Goal: Register for event/course

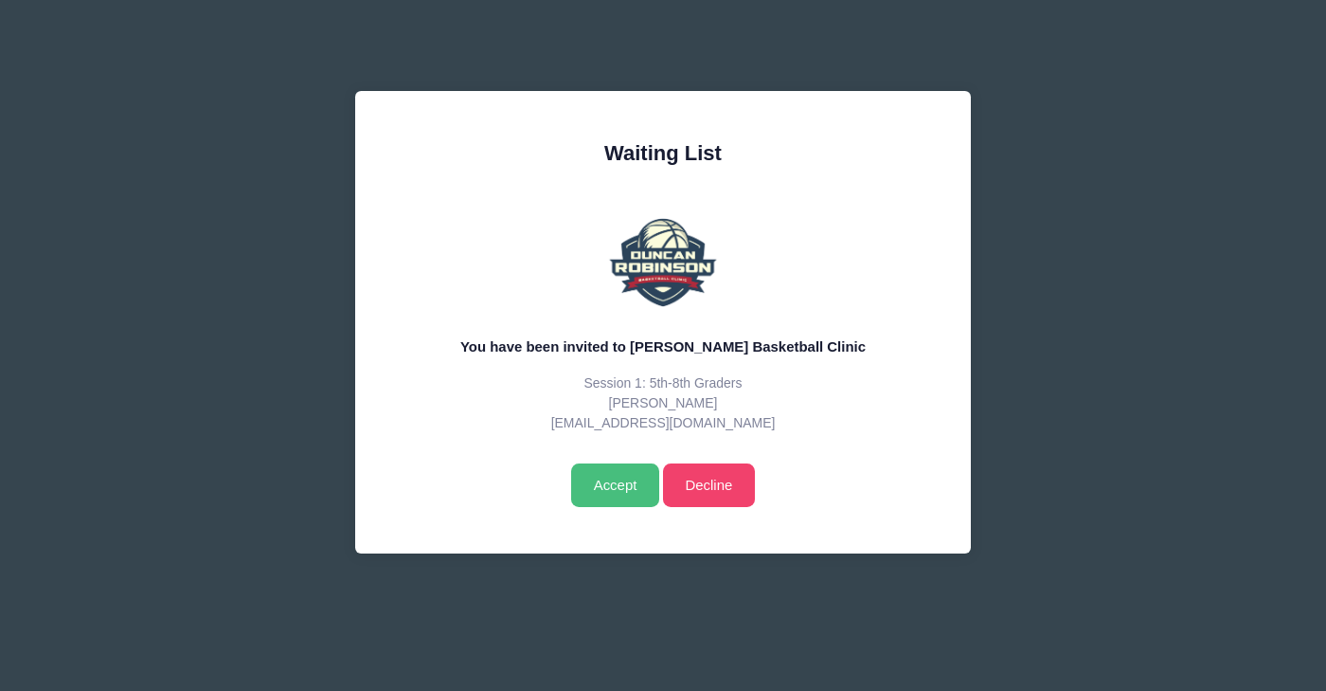
click at [611, 481] on input "Accept" at bounding box center [615, 485] width 88 height 44
click at [588, 483] on input "Accept" at bounding box center [615, 485] width 88 height 44
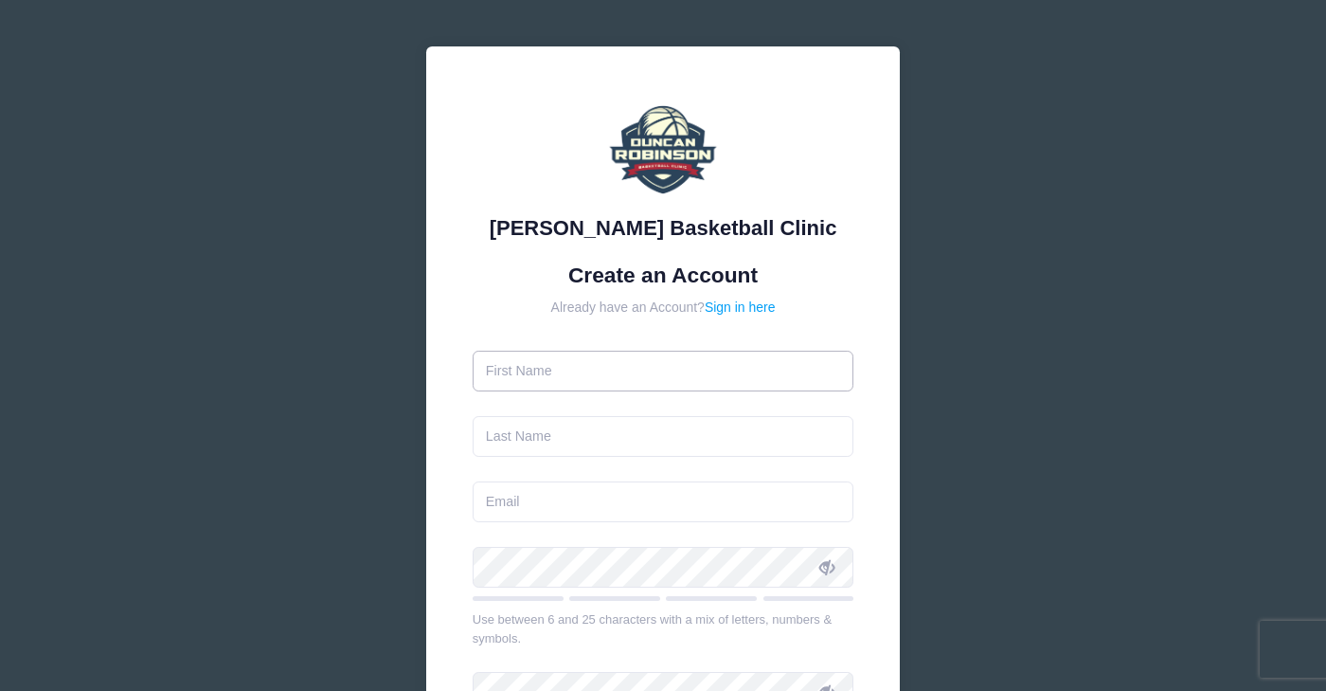
click at [837, 372] on input "text" at bounding box center [664, 371] width 382 height 41
click at [675, 377] on input "text" at bounding box center [664, 371] width 382 height 41
type input "Jennifer"
type input "Stead"
click at [756, 296] on form "Create an Account Already have an Account? Sign in here Jennifer Stead Use betw…" at bounding box center [664, 561] width 382 height 599
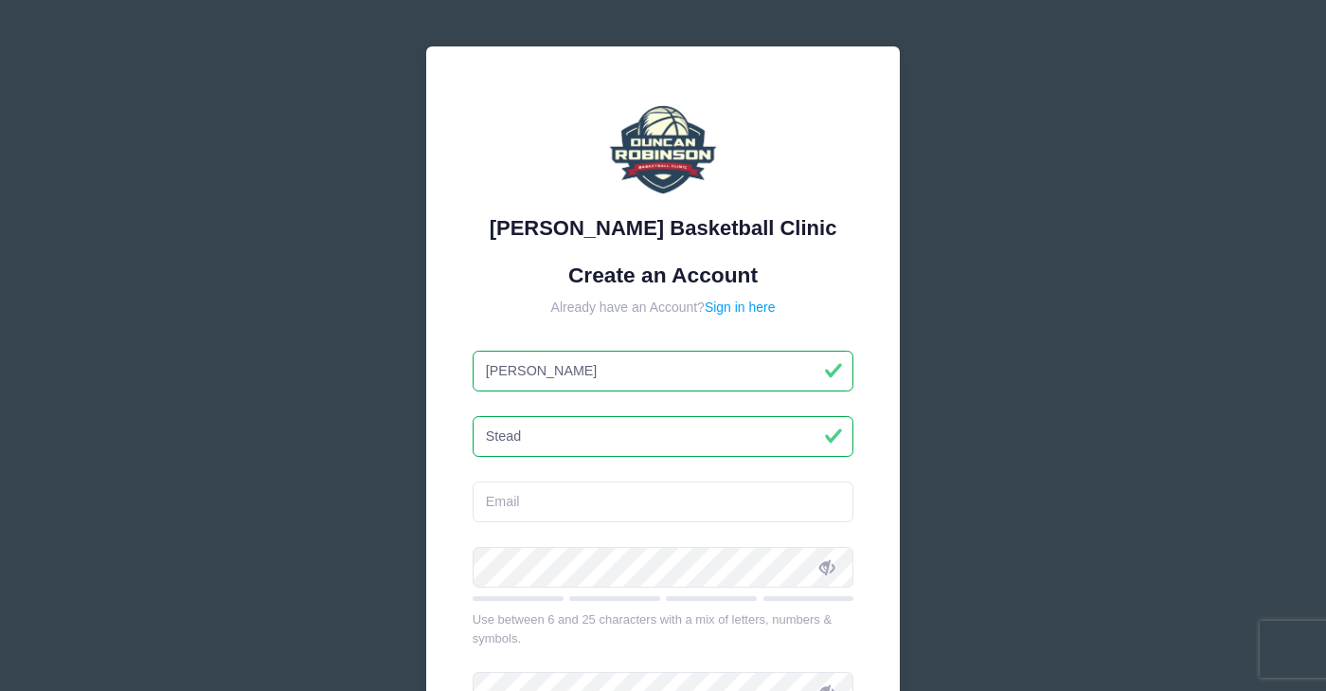
click at [764, 527] on form "Create an Account Already have an Account? Sign in here Jennifer Stead Use betw…" at bounding box center [664, 561] width 382 height 599
click at [752, 487] on input "email" at bounding box center [664, 501] width 382 height 41
click at [776, 503] on input "email" at bounding box center [664, 501] width 382 height 41
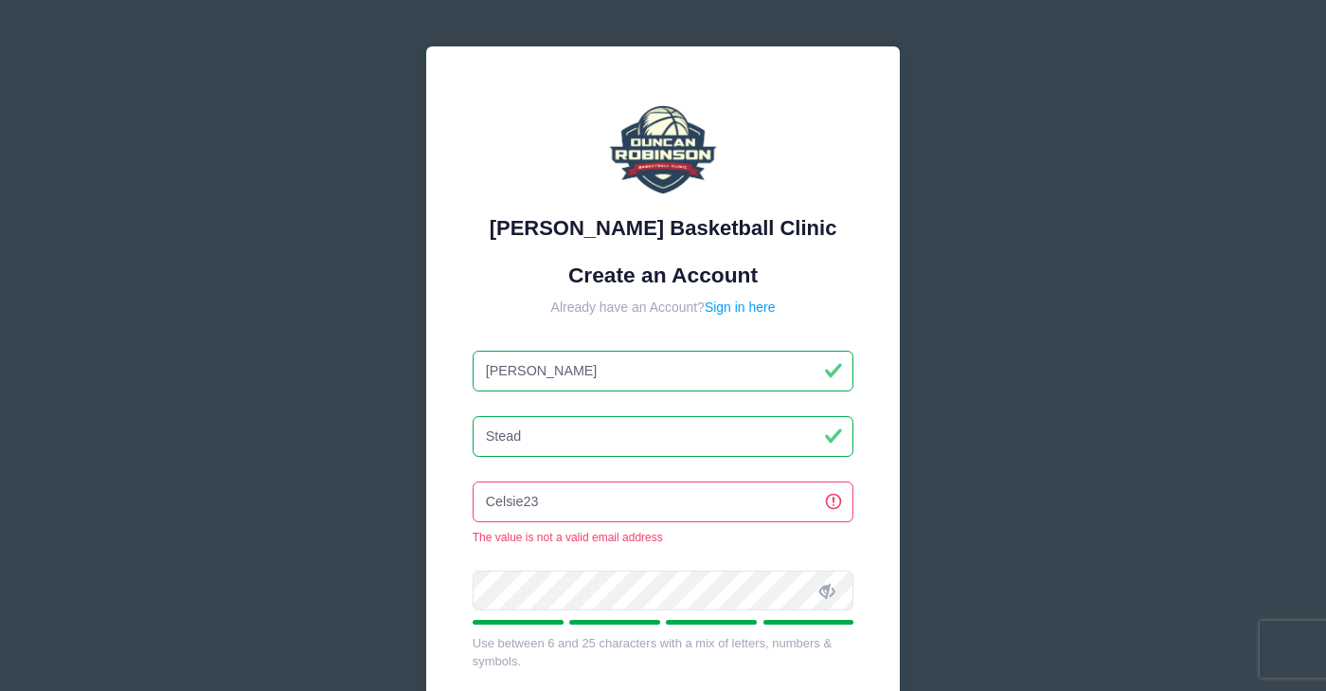
click at [644, 493] on input "Celsie23" at bounding box center [664, 501] width 382 height 41
drag, startPoint x: 644, startPoint y: 493, endPoint x: 384, endPoint y: 490, distance: 260.5
click at [384, 490] on div "Duncan Robinson Basketball Clinic Create an Account Already have an Account? Si…" at bounding box center [663, 526] width 567 height 1053
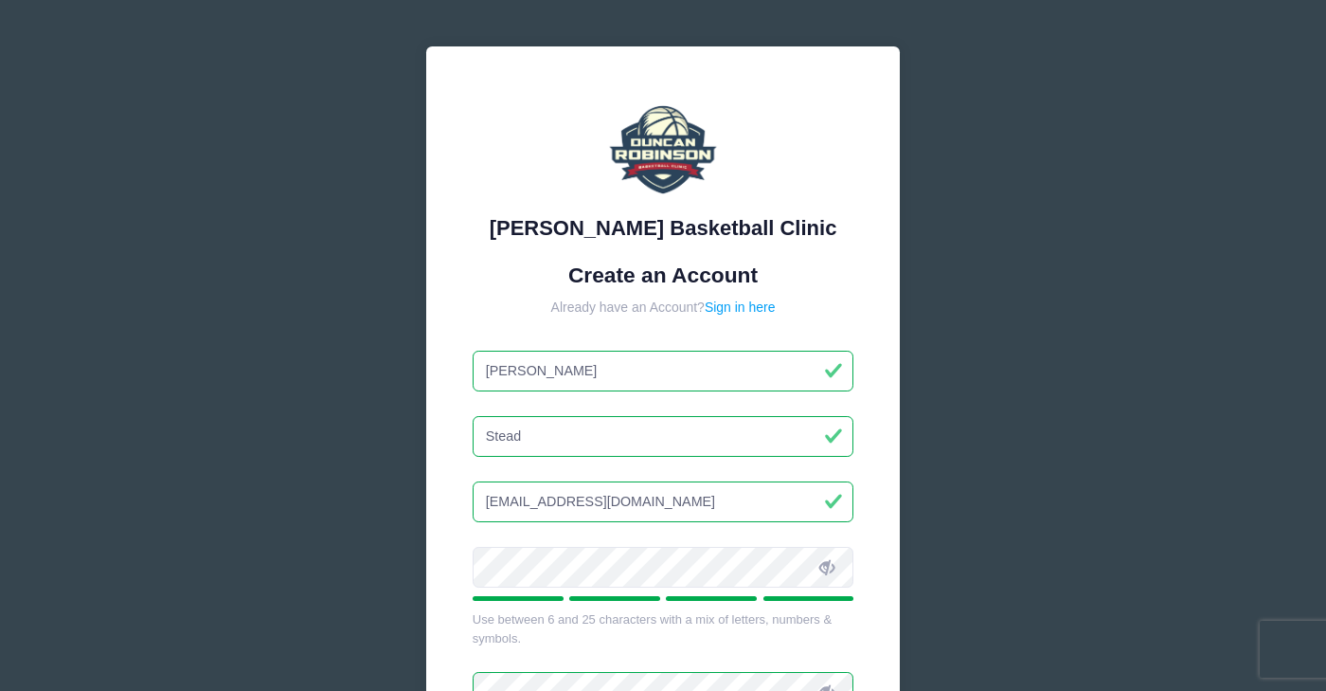
type input "[EMAIL_ADDRESS][DOMAIN_NAME]"
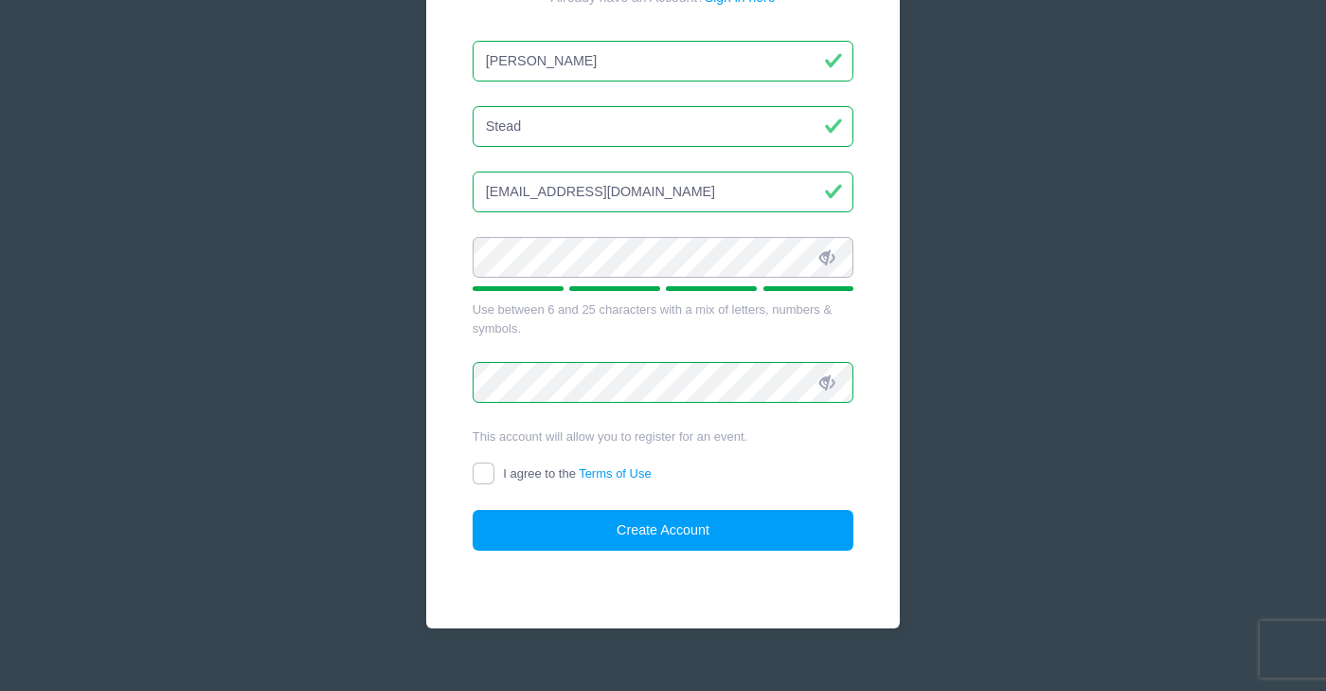
scroll to position [324, 0]
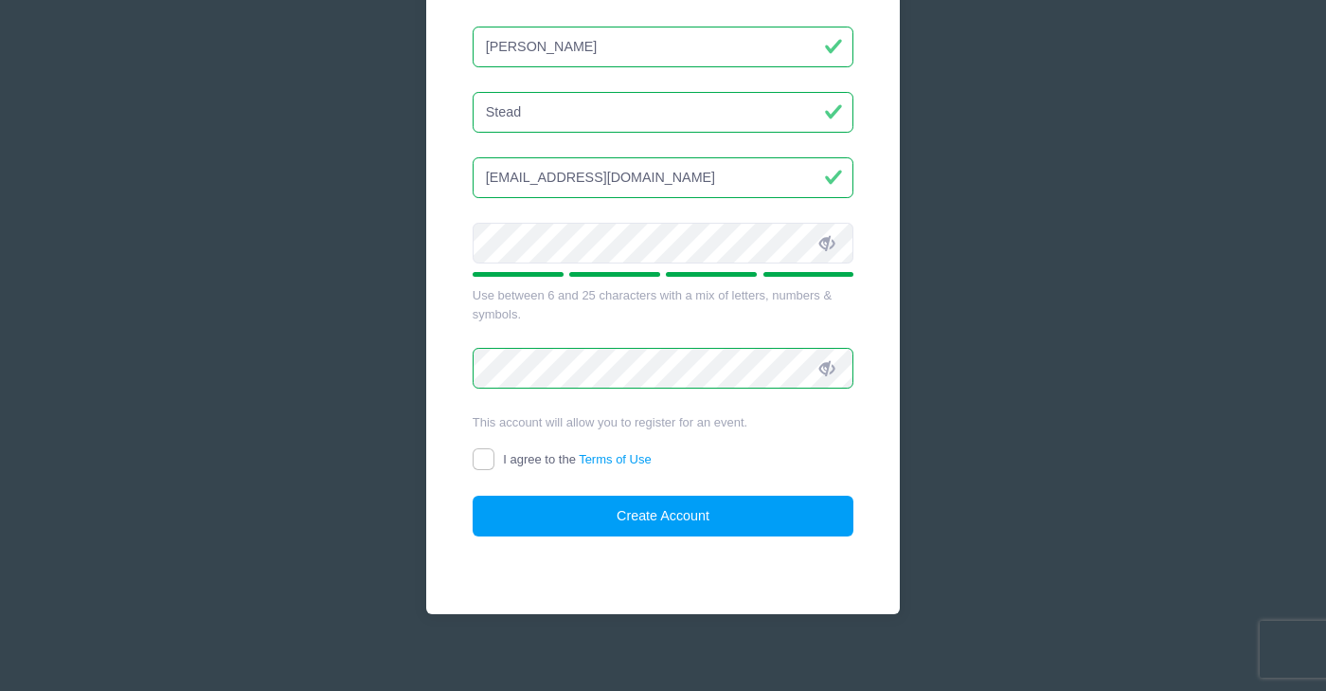
click at [483, 459] on input "I agree to the Terms of Use" at bounding box center [484, 459] width 22 height 22
checkbox input "true"
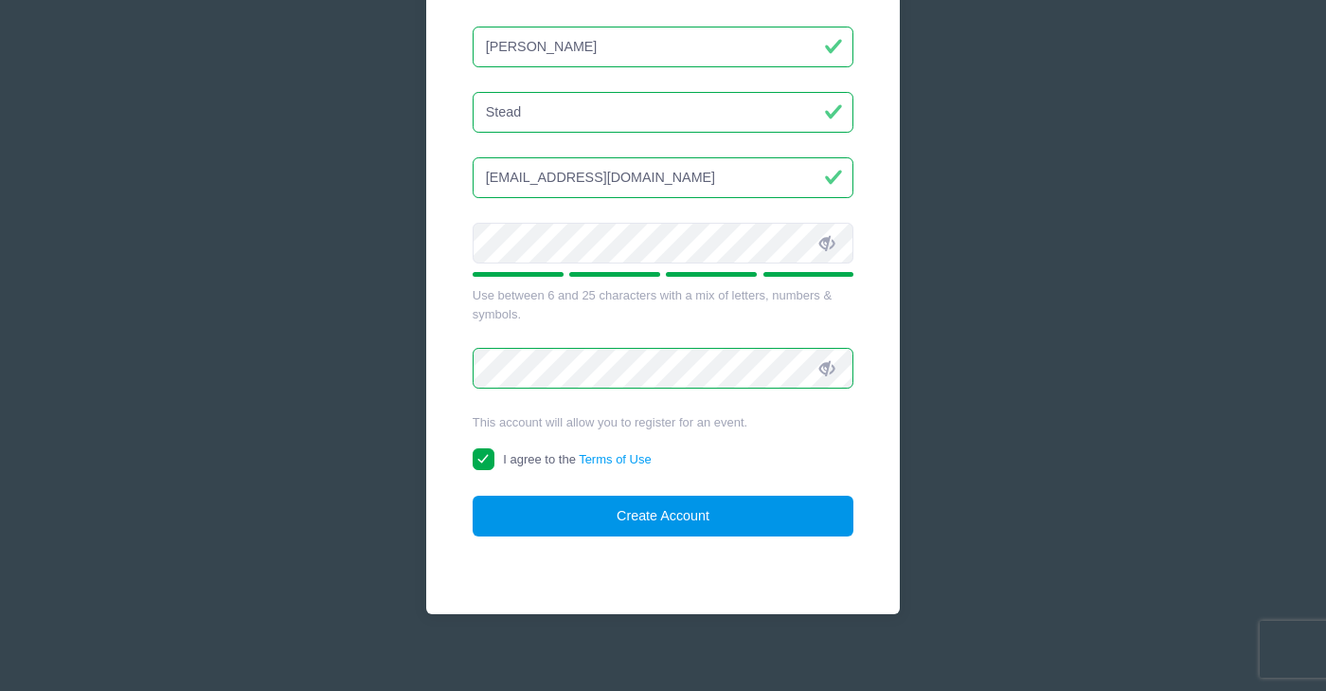
click at [566, 524] on button "Create Account" at bounding box center [664, 515] width 382 height 41
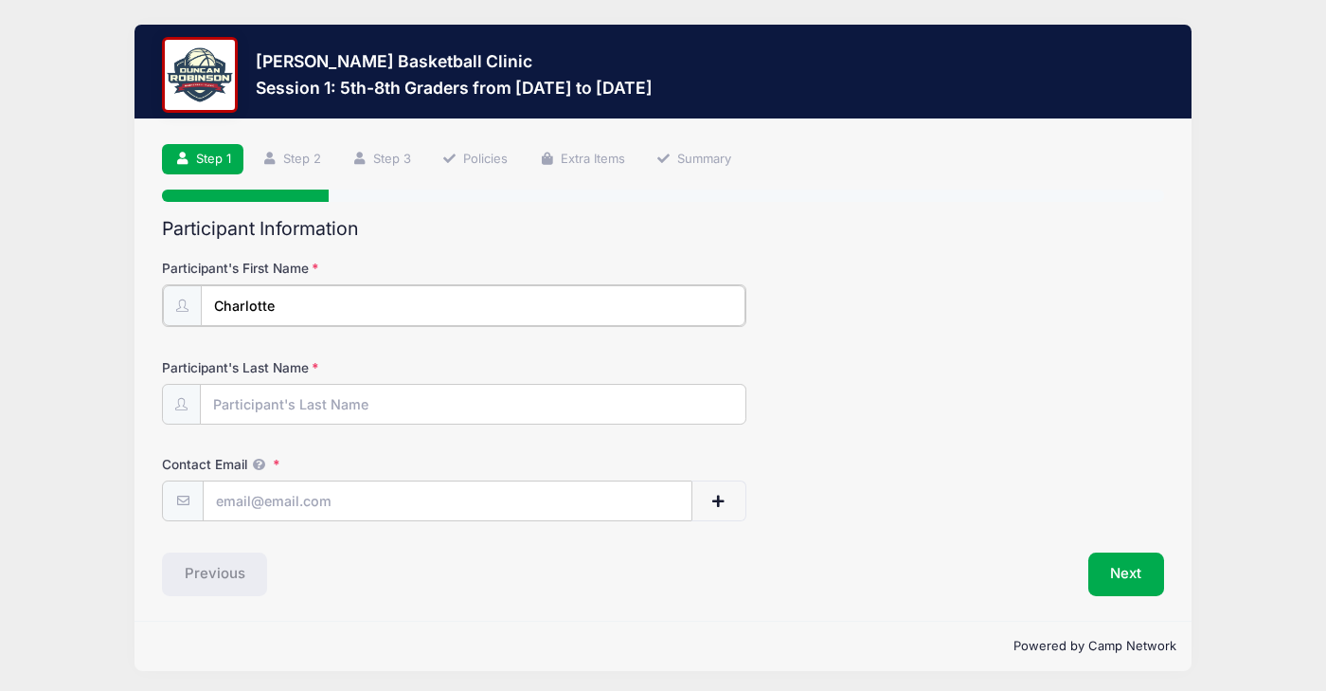
type input "Charlotte"
type input "Stead"
type input "[EMAIL_ADDRESS][DOMAIN_NAME]"
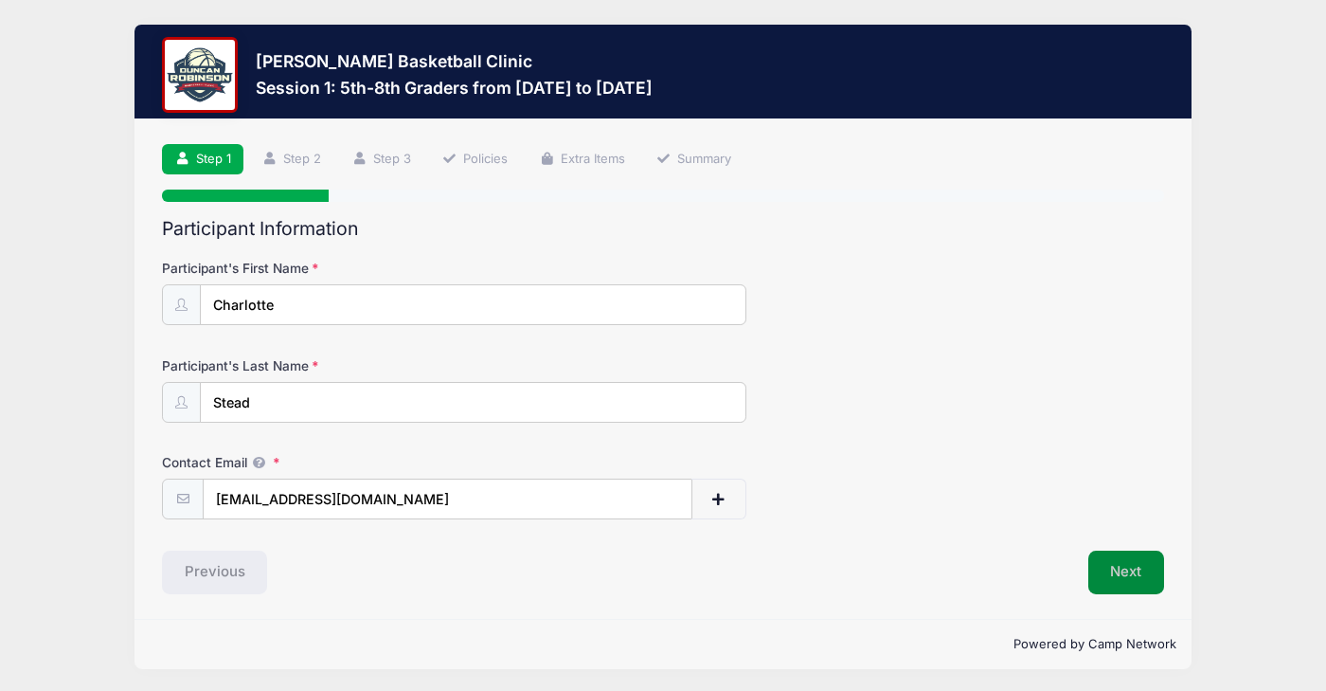
click at [1115, 575] on button "Next" at bounding box center [1127, 572] width 77 height 44
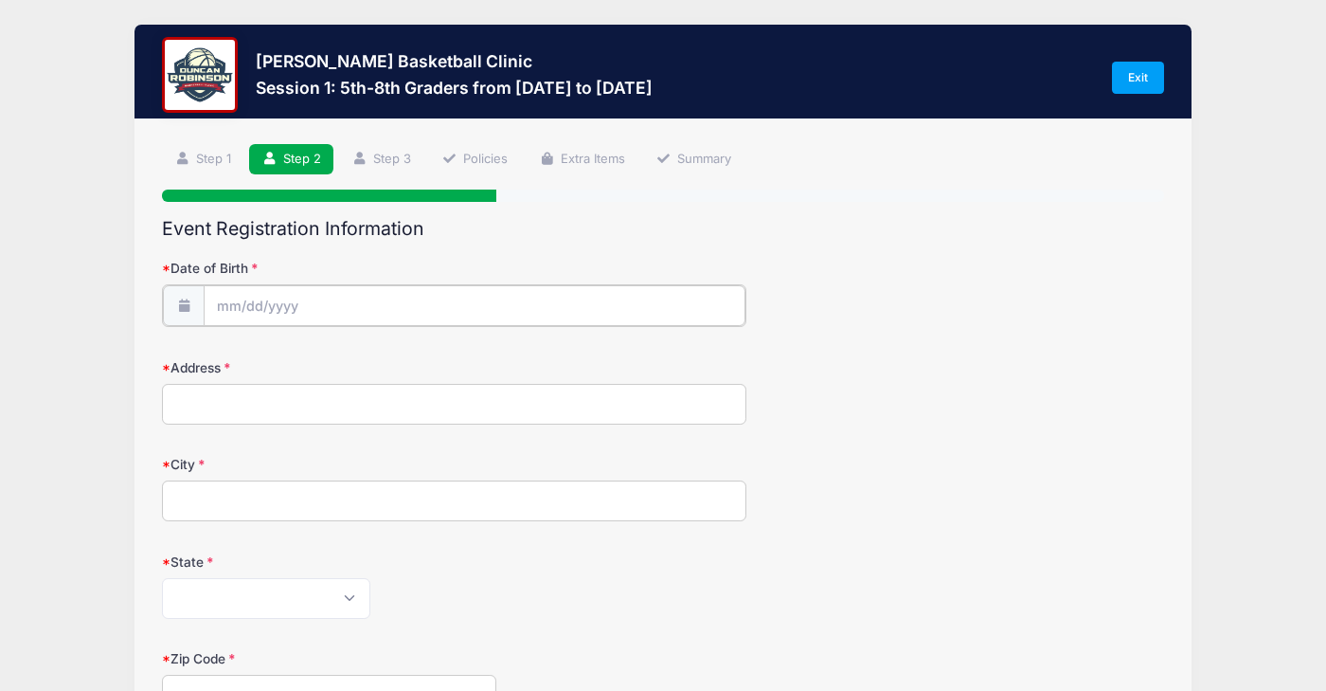
click at [490, 308] on input "Date of Birth" at bounding box center [475, 305] width 542 height 41
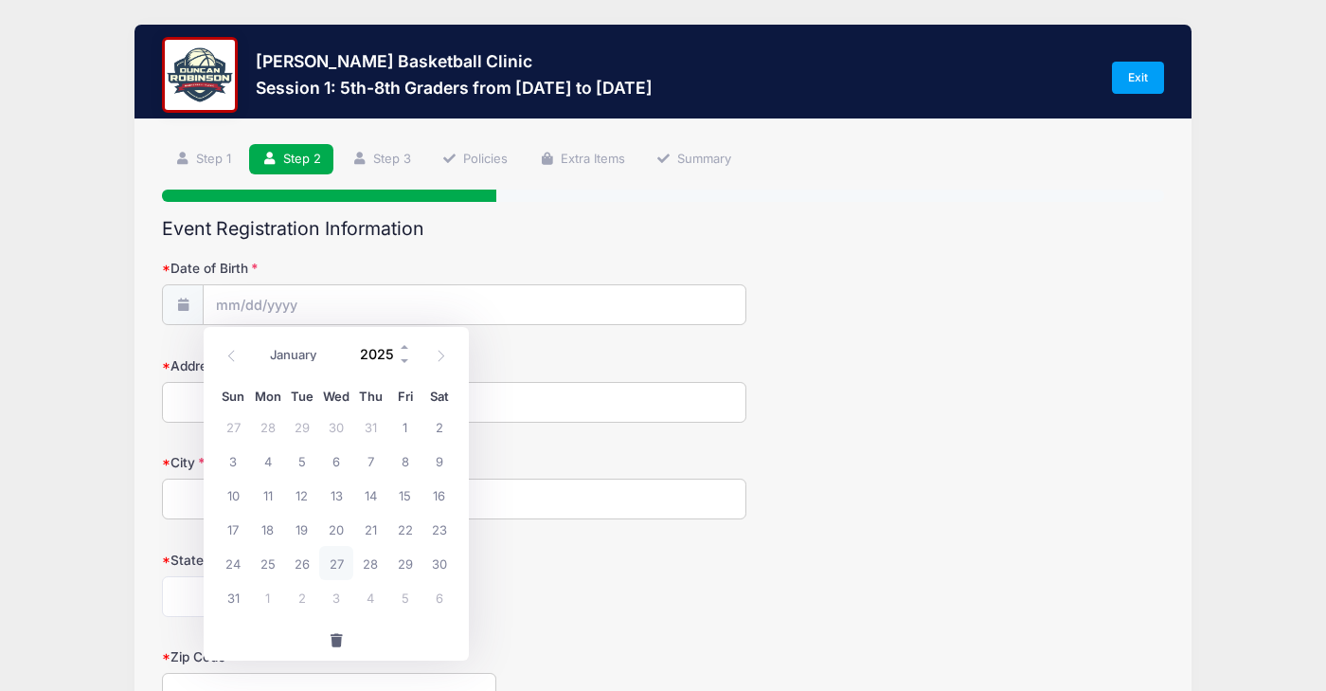
click at [376, 352] on input "2025" at bounding box center [382, 354] width 62 height 28
click at [403, 361] on span at bounding box center [405, 361] width 13 height 14
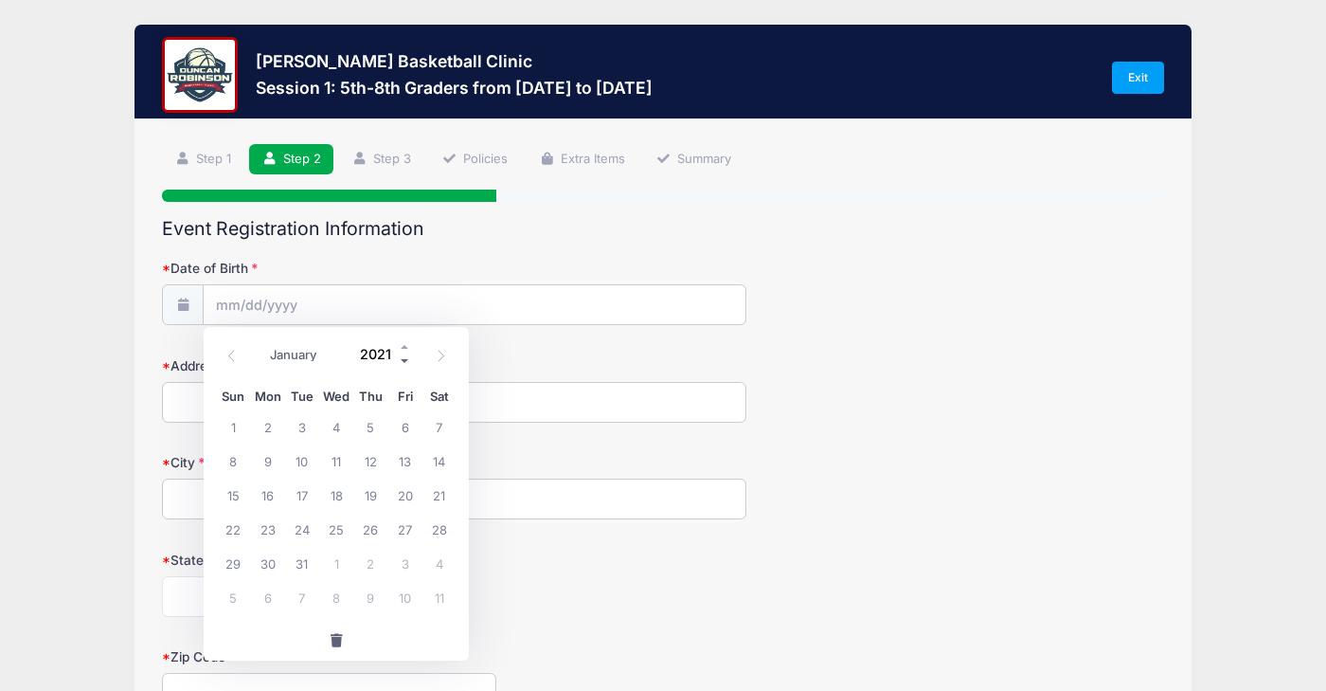
click at [403, 361] on span at bounding box center [405, 361] width 13 height 14
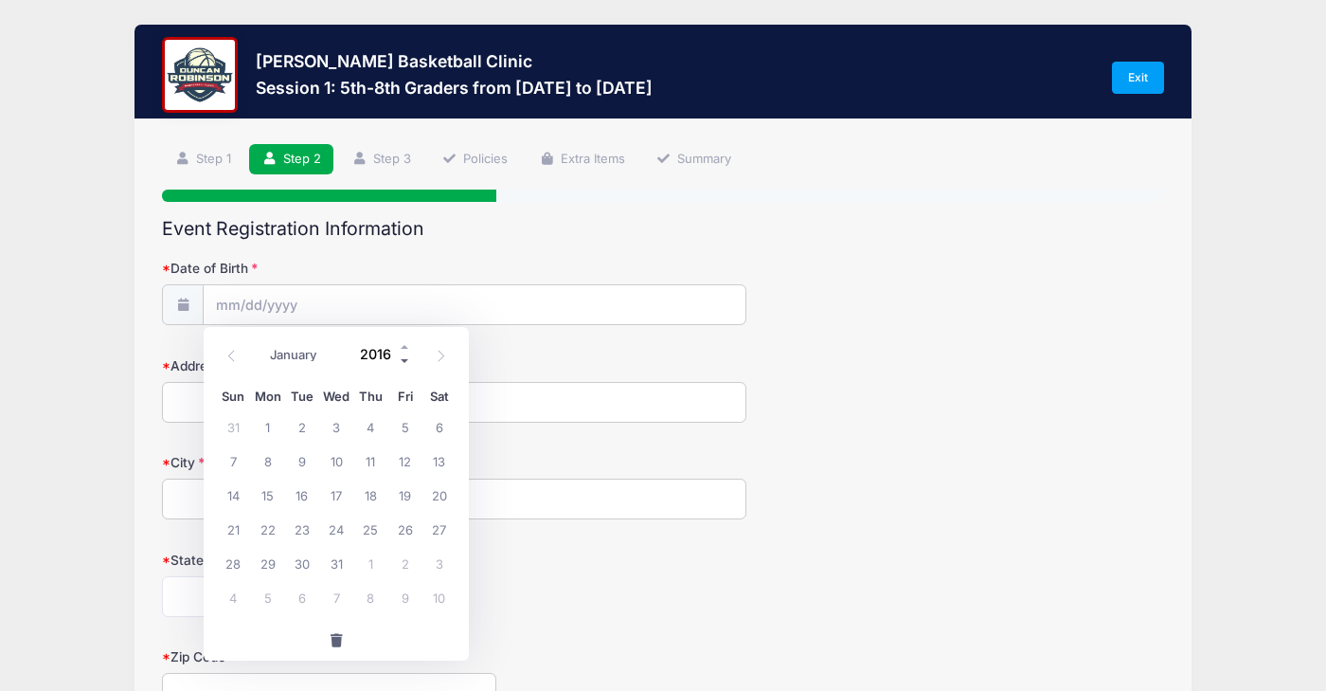
click at [403, 361] on span at bounding box center [405, 361] width 13 height 14
type input "2012"
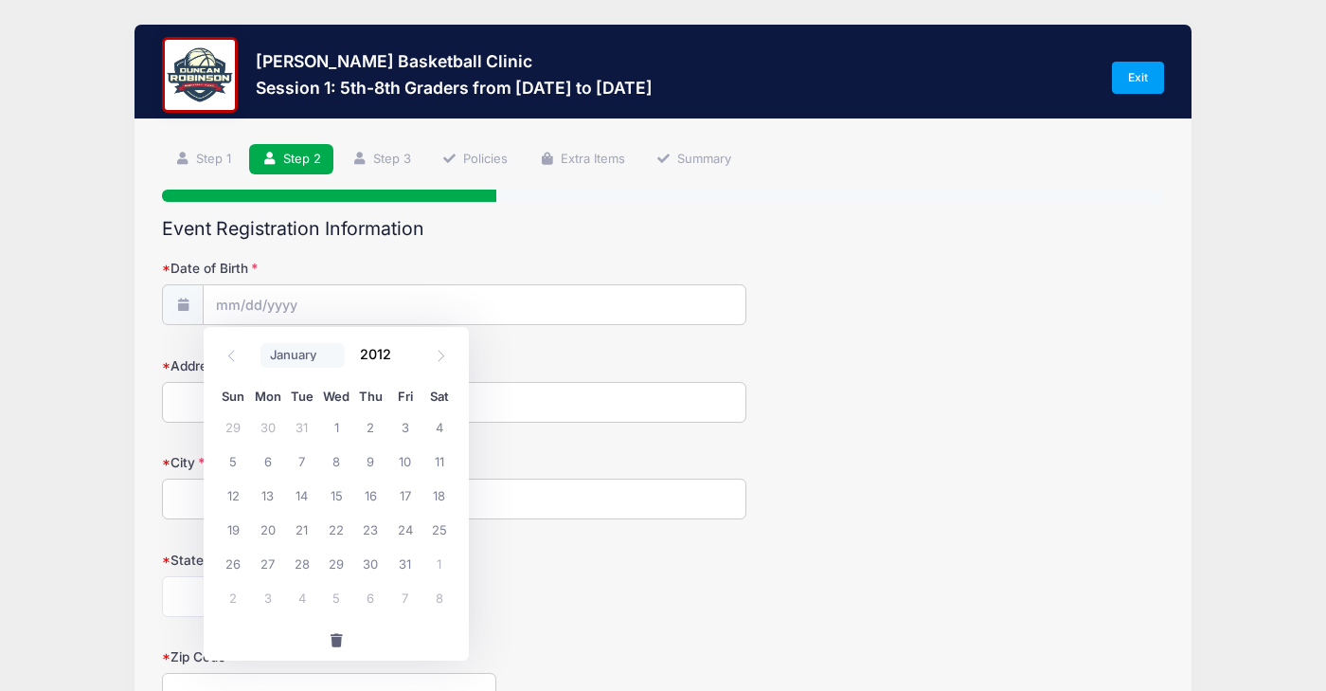
select select "3"
click at [269, 531] on span "23" at bounding box center [267, 529] width 34 height 34
type input "[DATE]"
click at [711, 398] on input "Address" at bounding box center [454, 402] width 585 height 41
type input "[GEOGRAPHIC_DATA]"
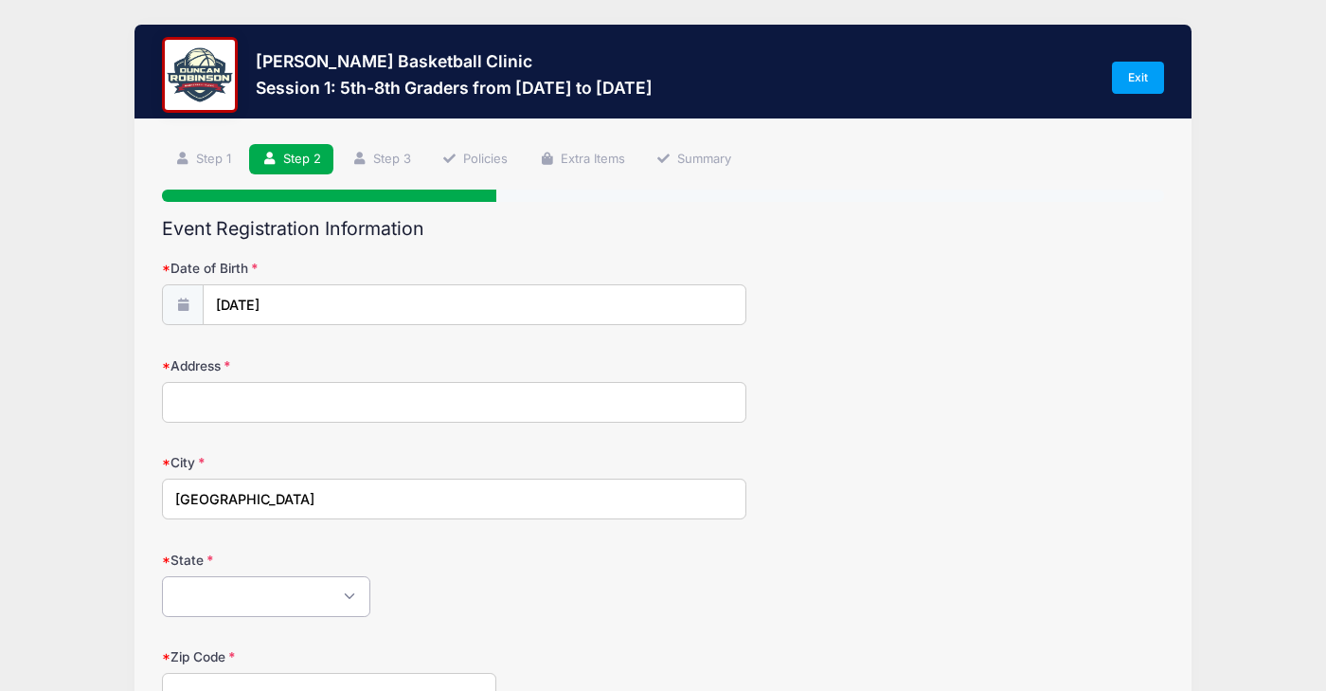
select select "NH"
type input "03110"
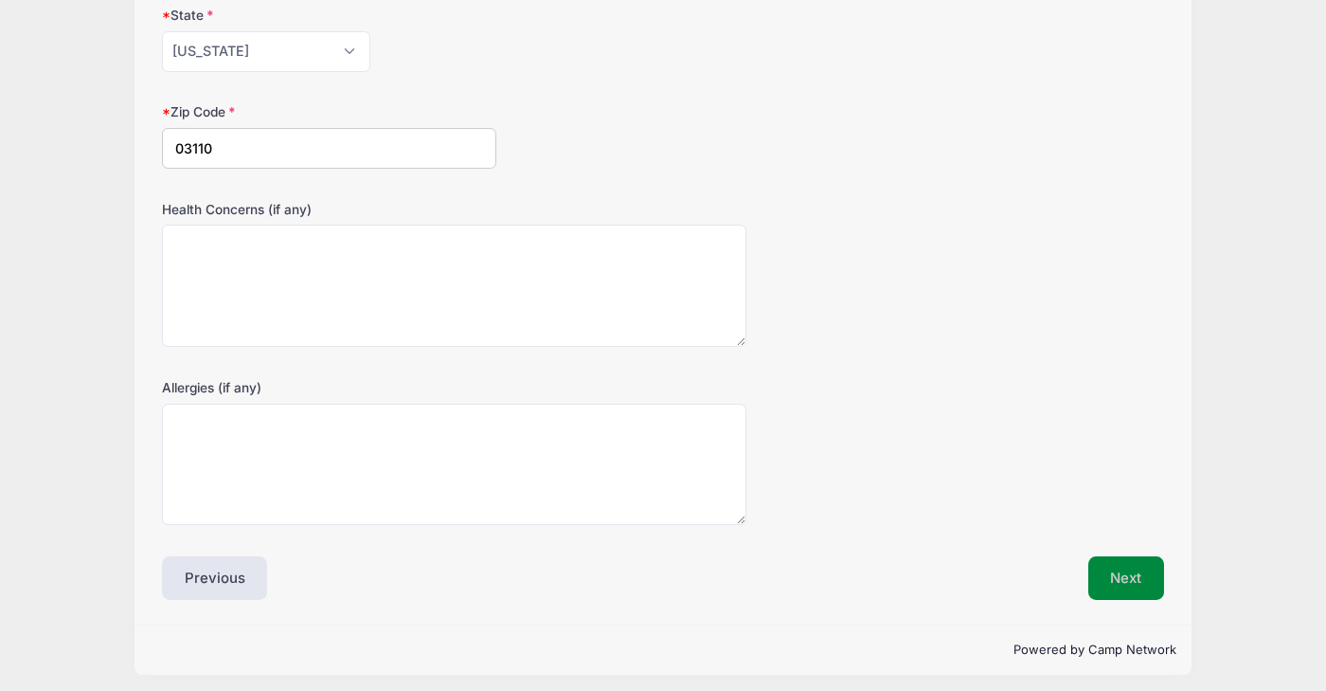
click at [1146, 579] on button "Next" at bounding box center [1127, 578] width 77 height 44
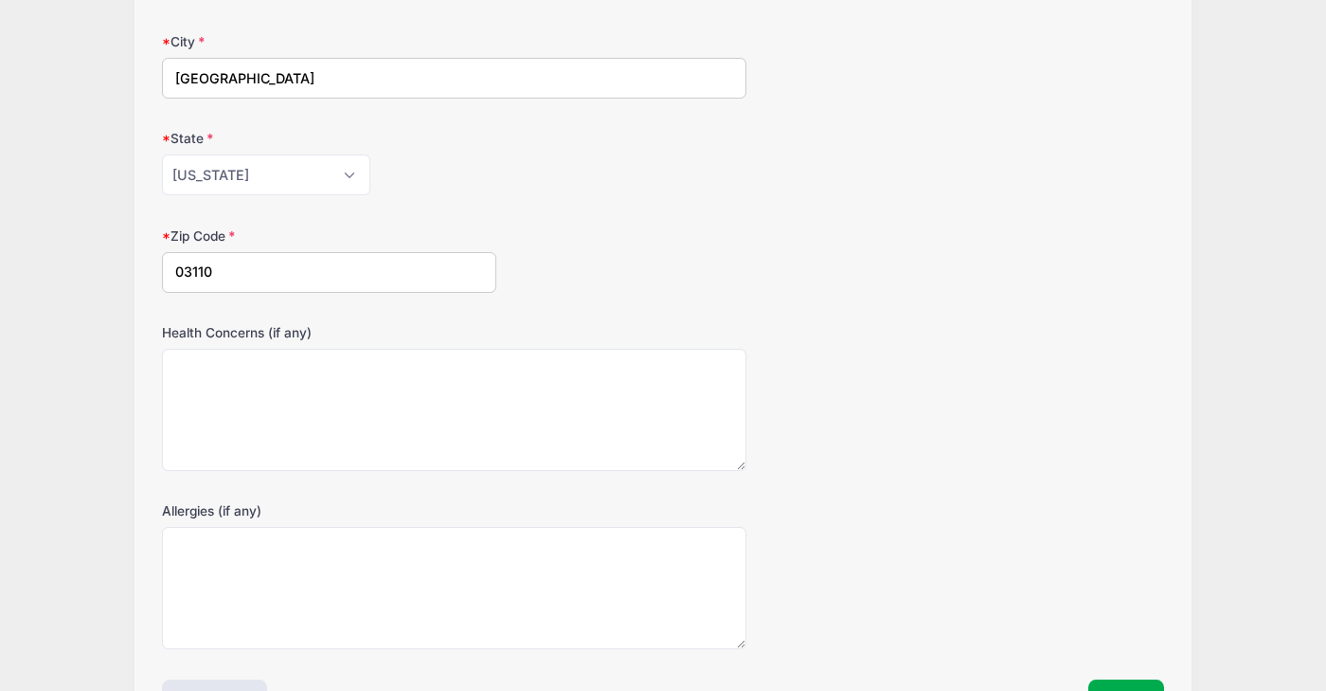
scroll to position [257, 0]
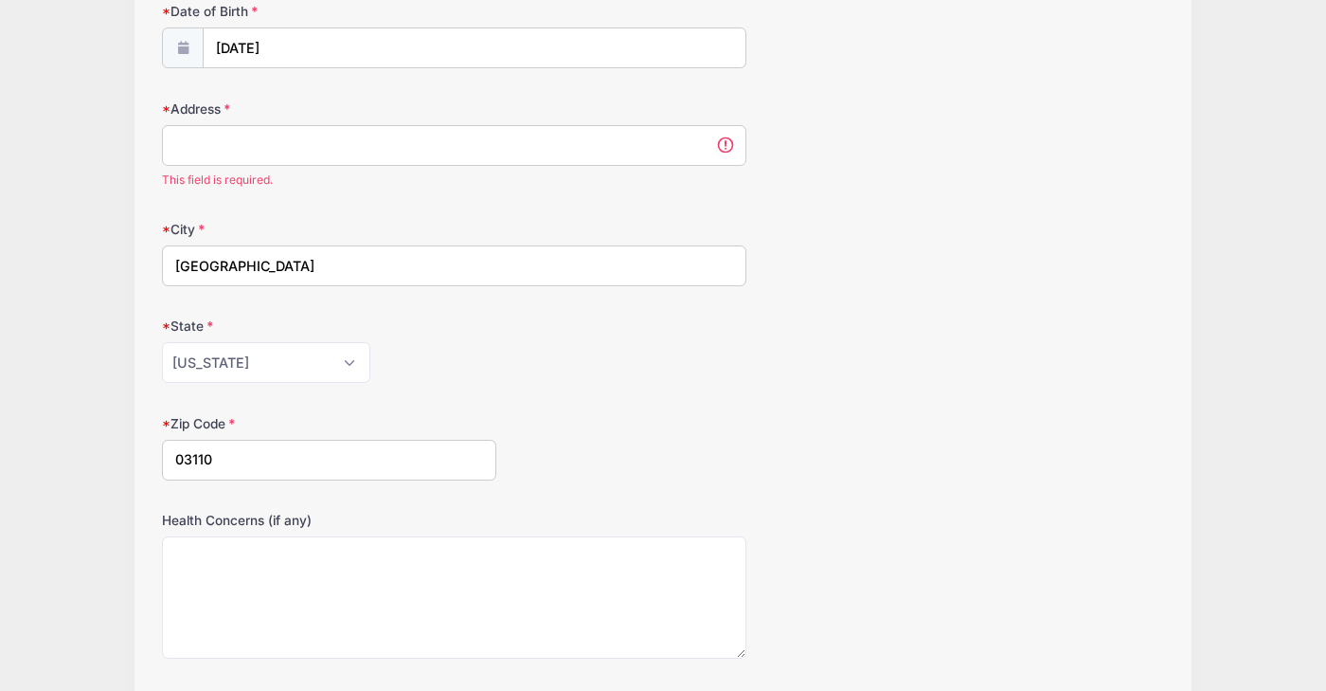
click at [271, 140] on input "Address" at bounding box center [454, 145] width 585 height 41
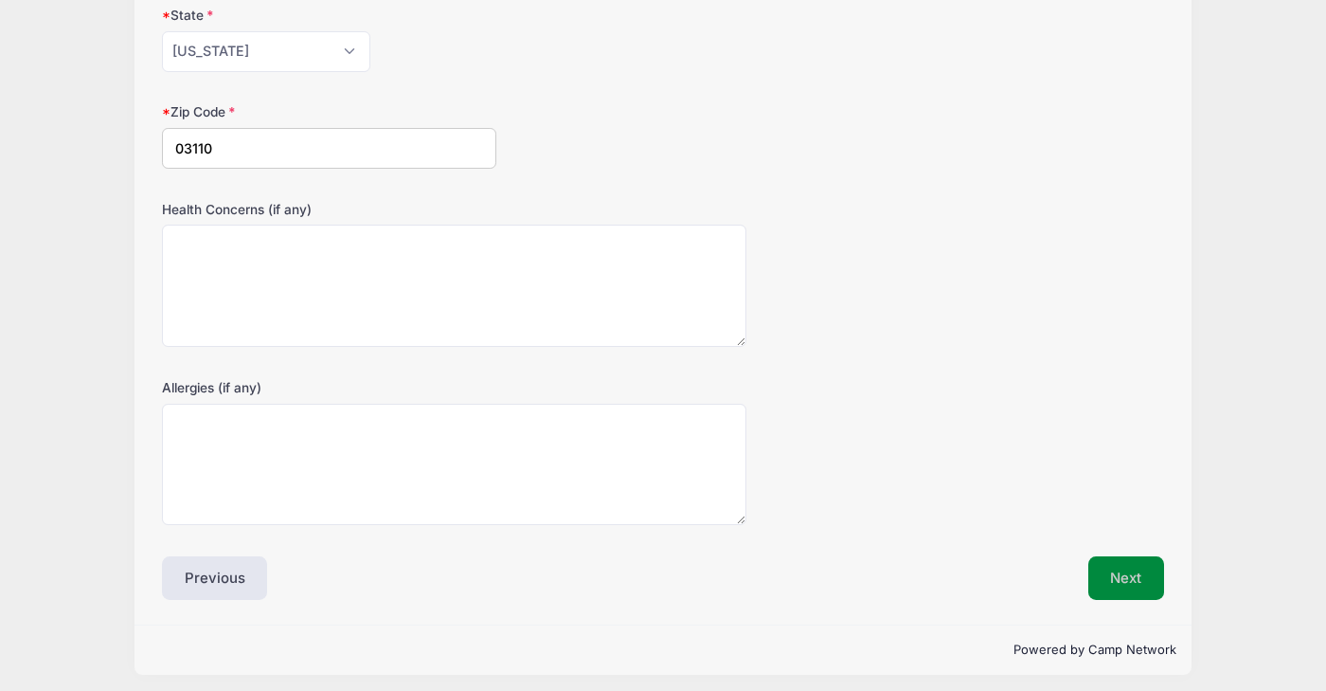
type input "4 Connie court"
click at [1113, 564] on button "Next" at bounding box center [1127, 578] width 77 height 44
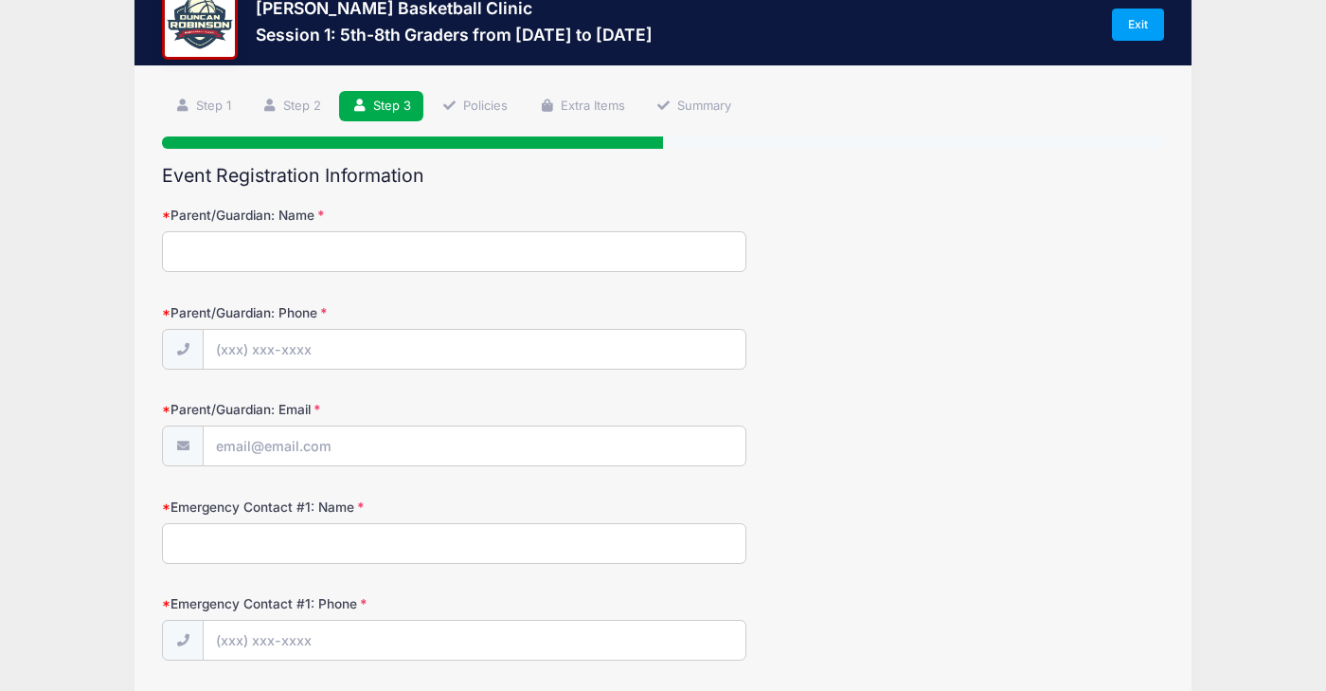
scroll to position [63, 0]
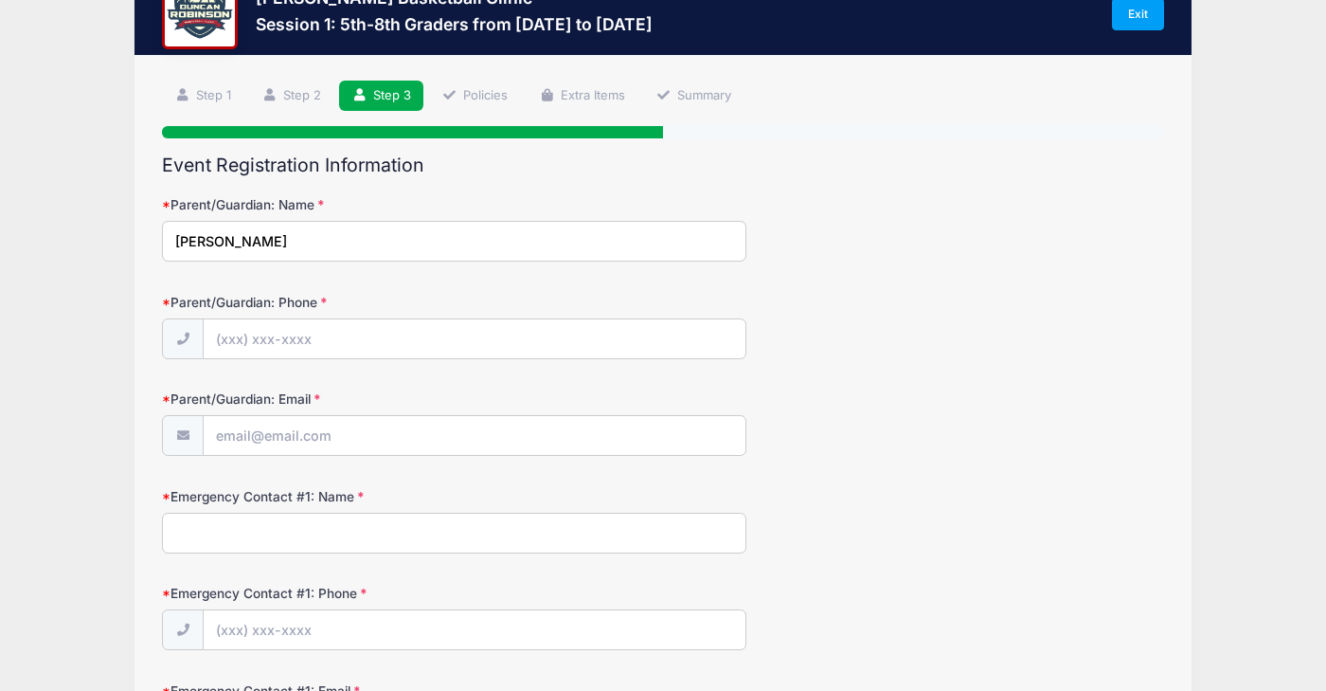
type input "[PERSON_NAME]"
type input "[PHONE_NUMBER]"
click at [1147, 286] on form "Parent/Guardian: Name Jennifer Stead Parent/Guardian: Phone (814) 360-4481 Pare…" at bounding box center [663, 470] width 1002 height 551
type input "[EMAIL_ADDRESS][DOMAIN_NAME]"
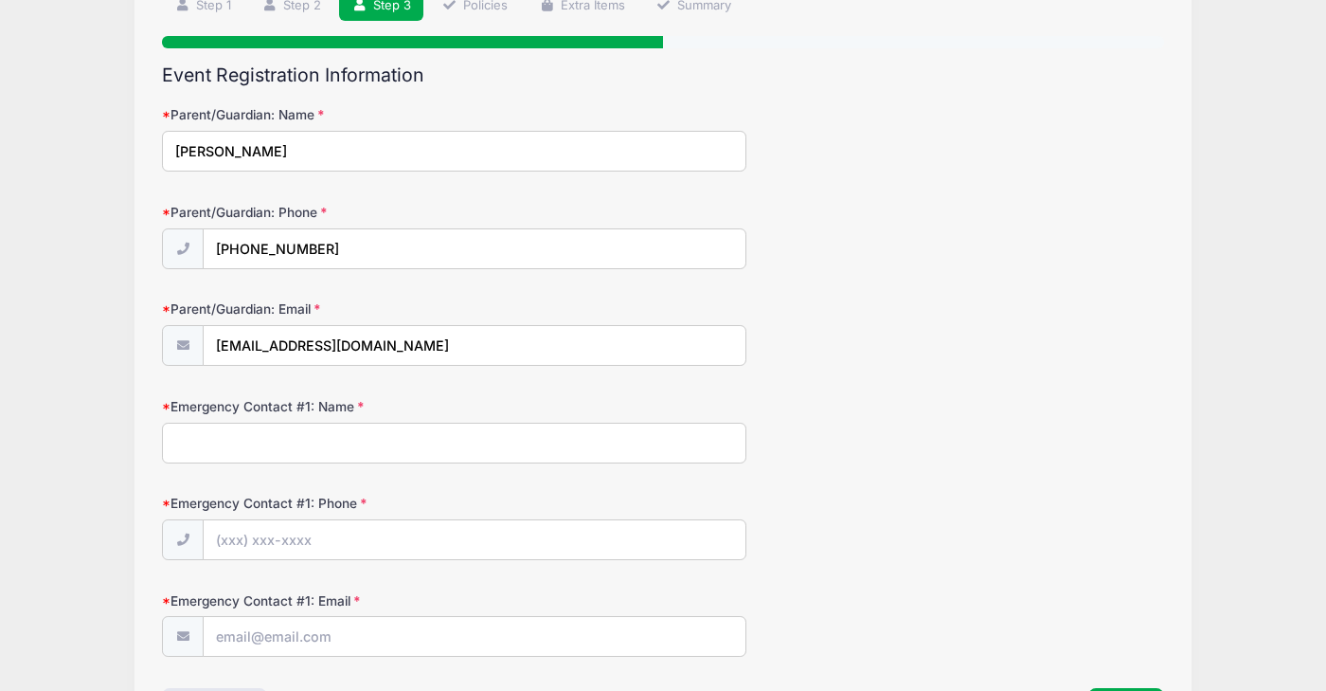
scroll to position [156, 0]
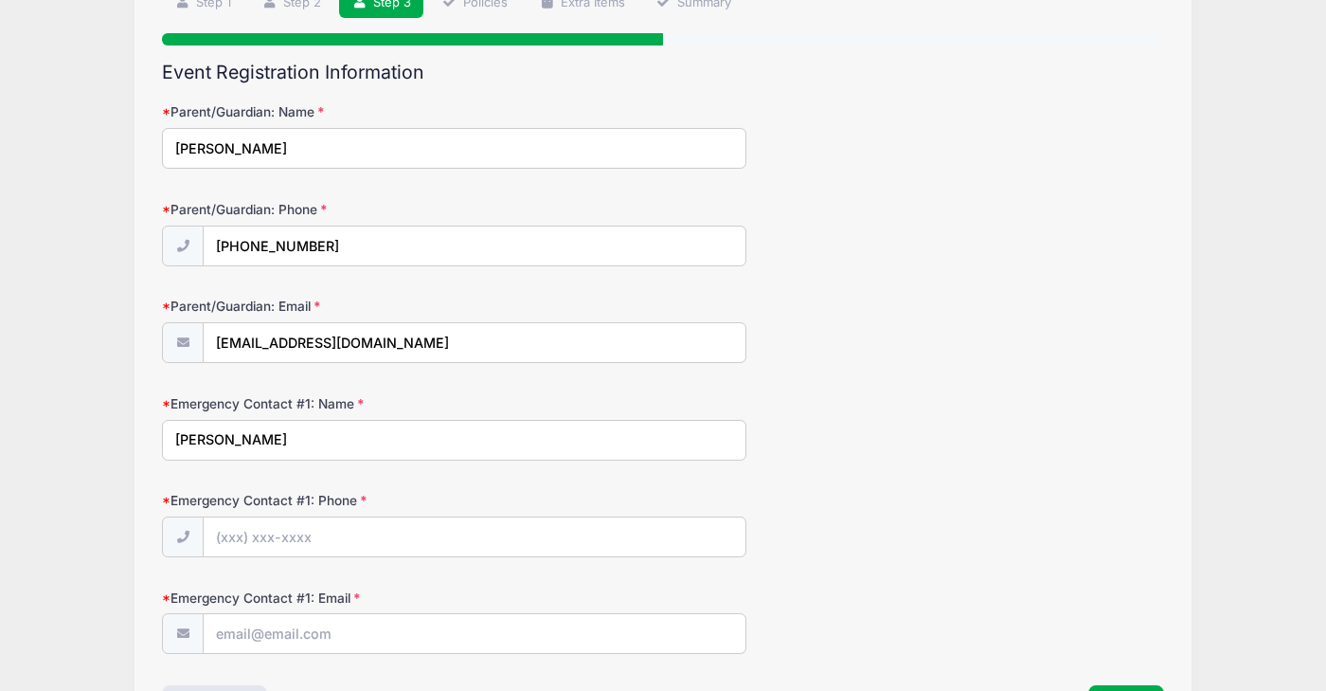
type input "[PERSON_NAME]"
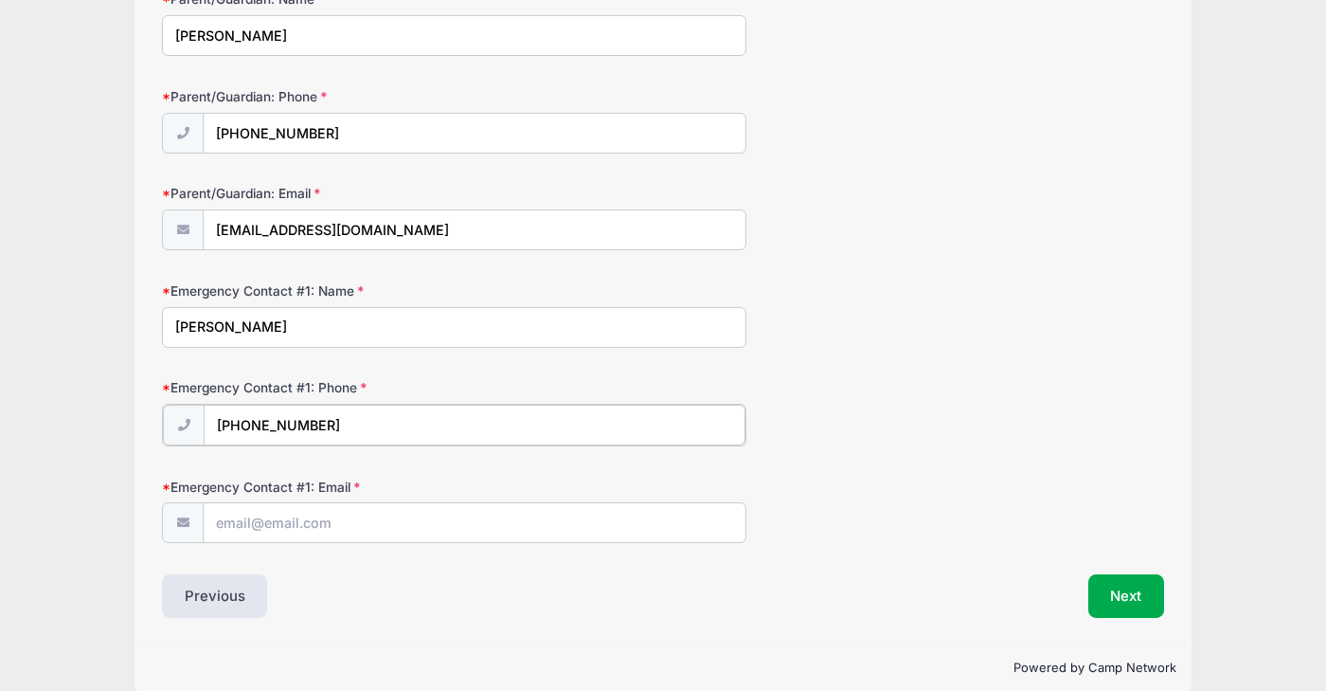
scroll to position [272, 0]
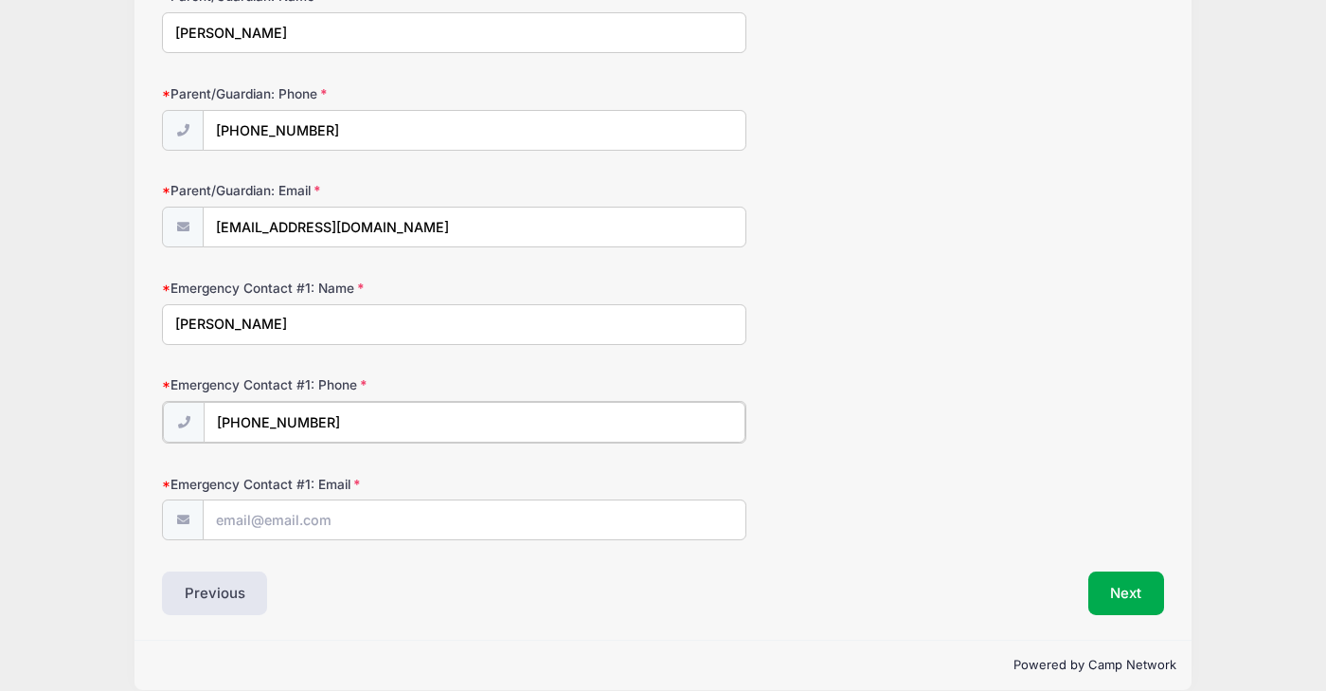
type input "[PHONE_NUMBER]"
type input "[EMAIL_ADDRESS][DOMAIN_NAME]"
click at [516, 612] on div "Step 3 /7 Step 1 Step 2 Step 3 Policies Extra Items Summary Participant Informa…" at bounding box center [664, 242] width 1058 height 790
click at [1134, 597] on button "Next" at bounding box center [1127, 591] width 77 height 44
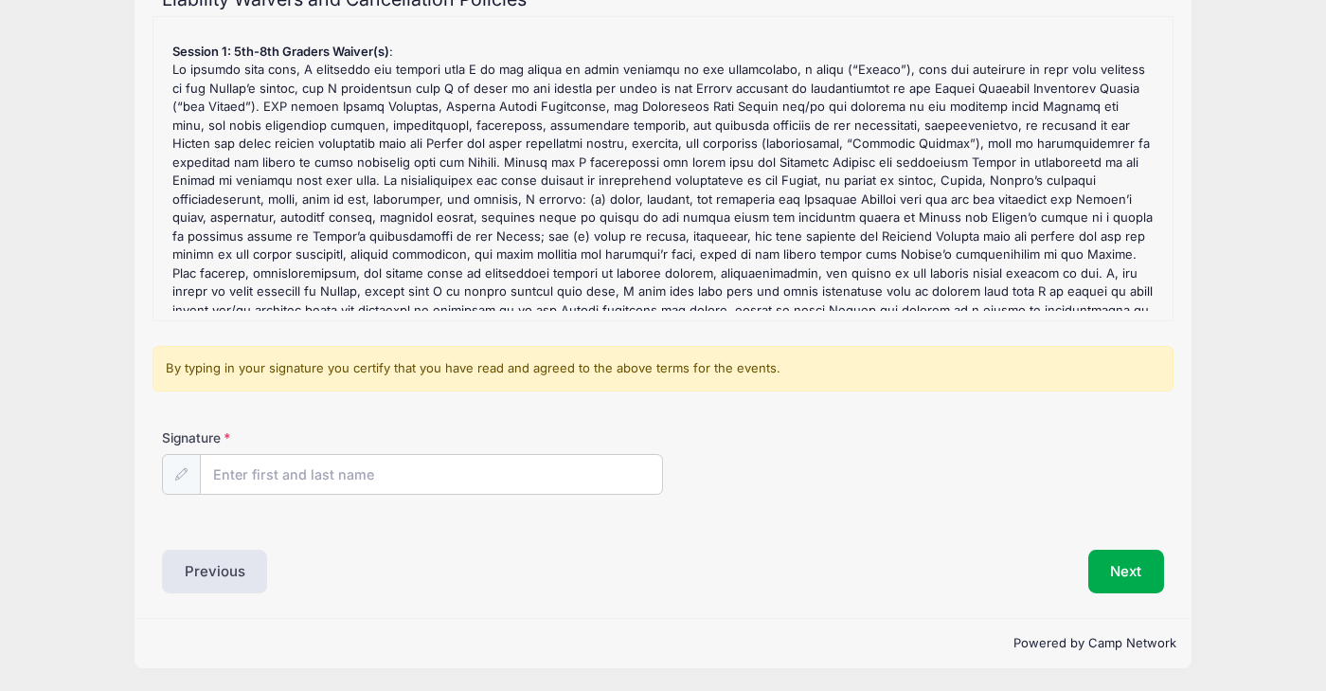
scroll to position [228, 0]
click at [535, 460] on input "Signature" at bounding box center [431, 476] width 461 height 41
type input "Jennifer stead"
click at [1164, 566] on button "Next" at bounding box center [1127, 572] width 77 height 44
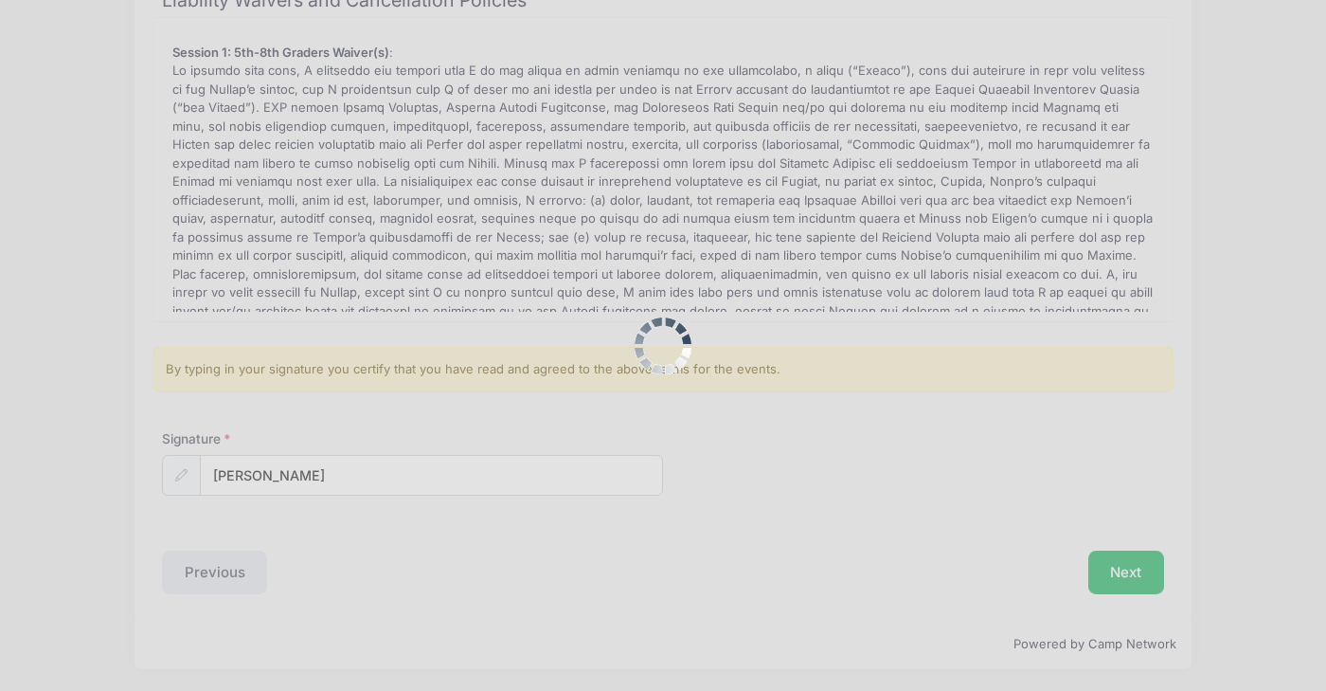
scroll to position [0, 0]
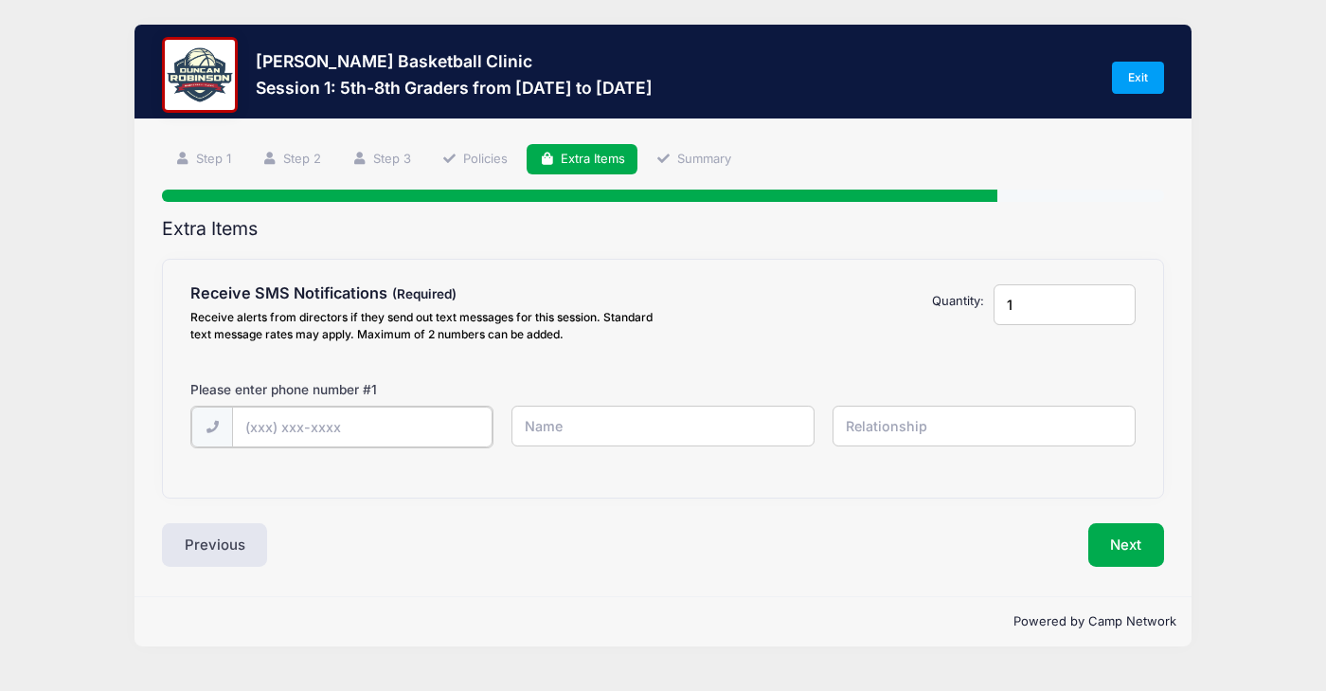
click at [0, 0] on input "text" at bounding box center [0, 0] width 0 height 0
type input "(814) 360-4481"
type input "Jeni"
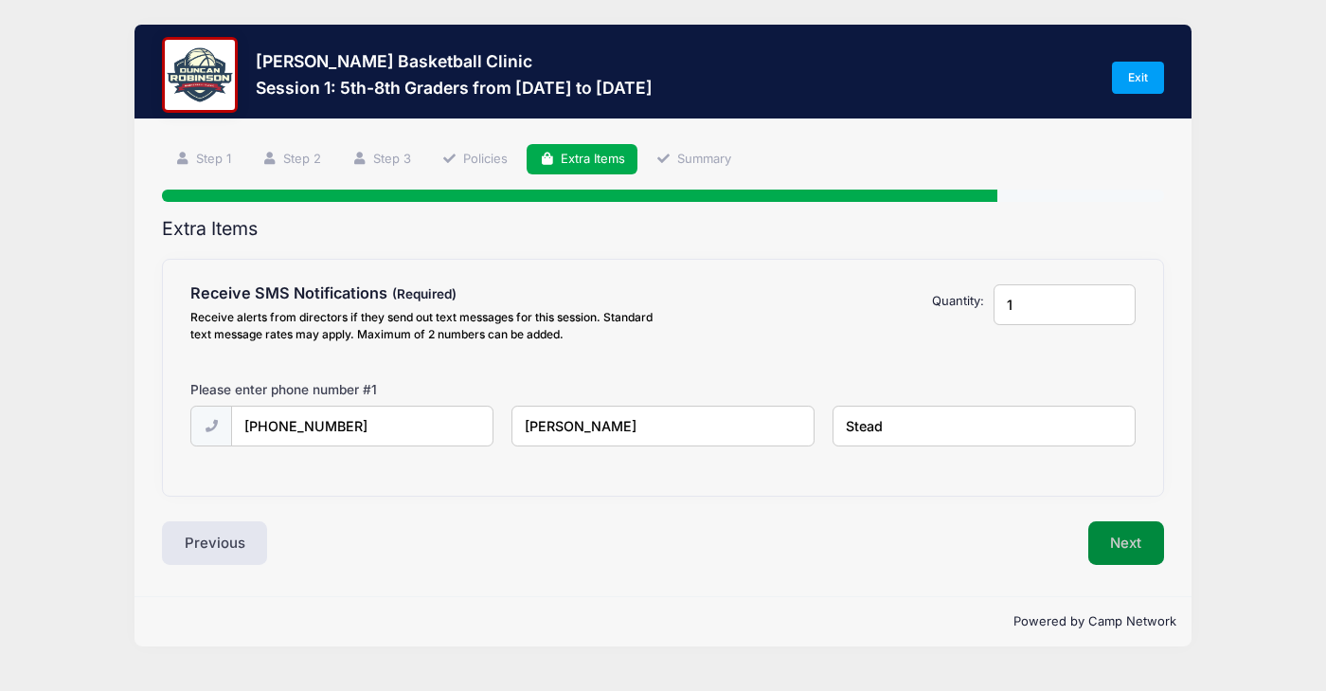
type input "Stead"
click at [1130, 555] on button "Next" at bounding box center [1127, 543] width 77 height 44
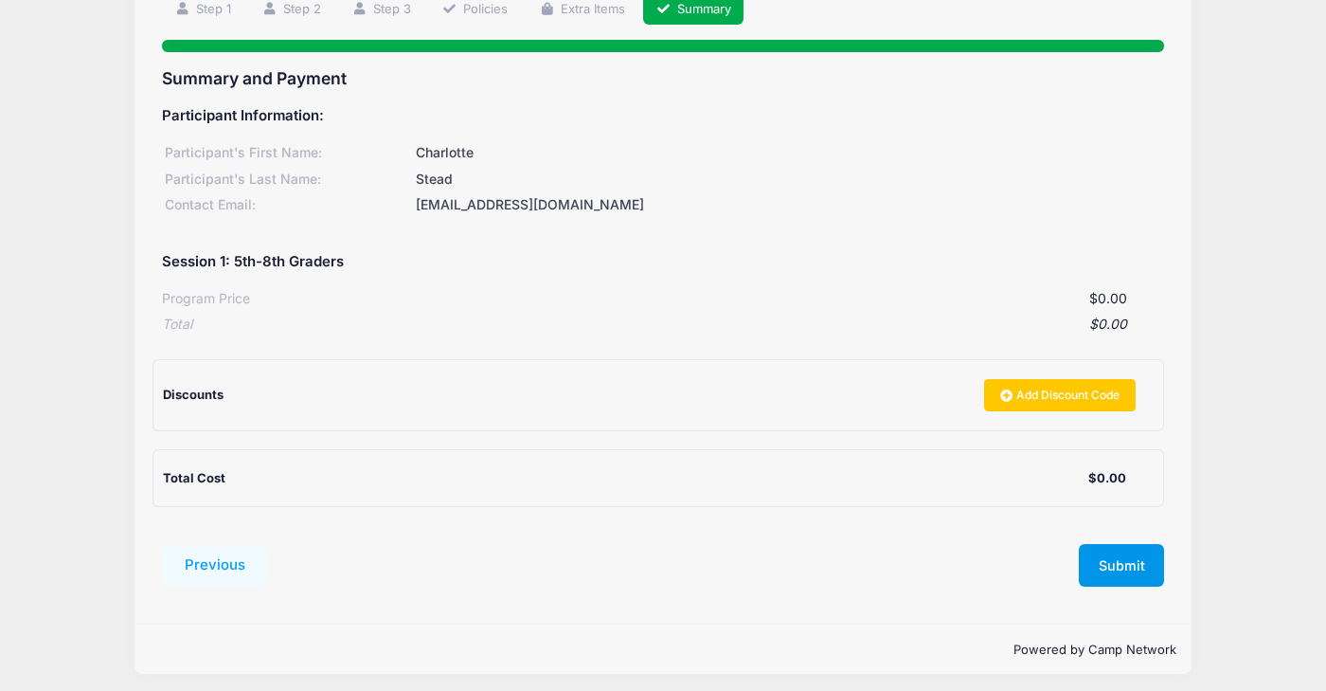
scroll to position [149, 0]
click at [1115, 568] on button "Submit" at bounding box center [1121, 567] width 85 height 44
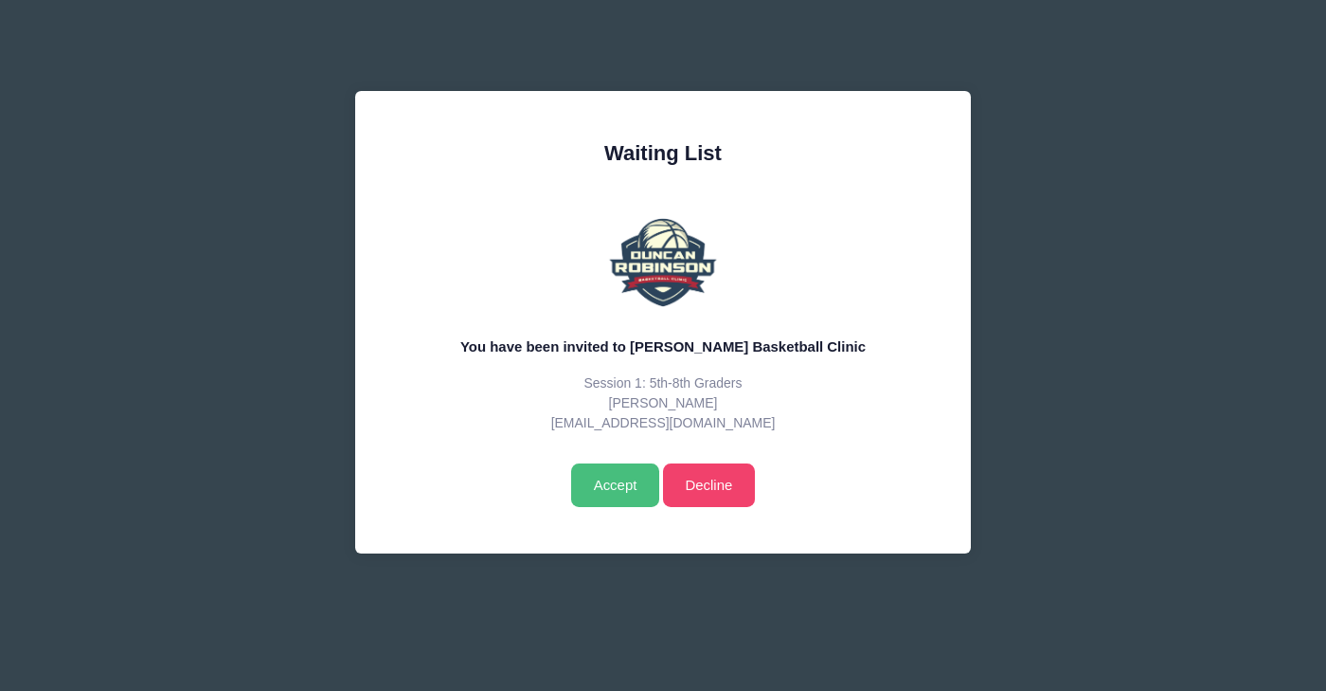
click at [600, 488] on input "Accept" at bounding box center [615, 485] width 88 height 44
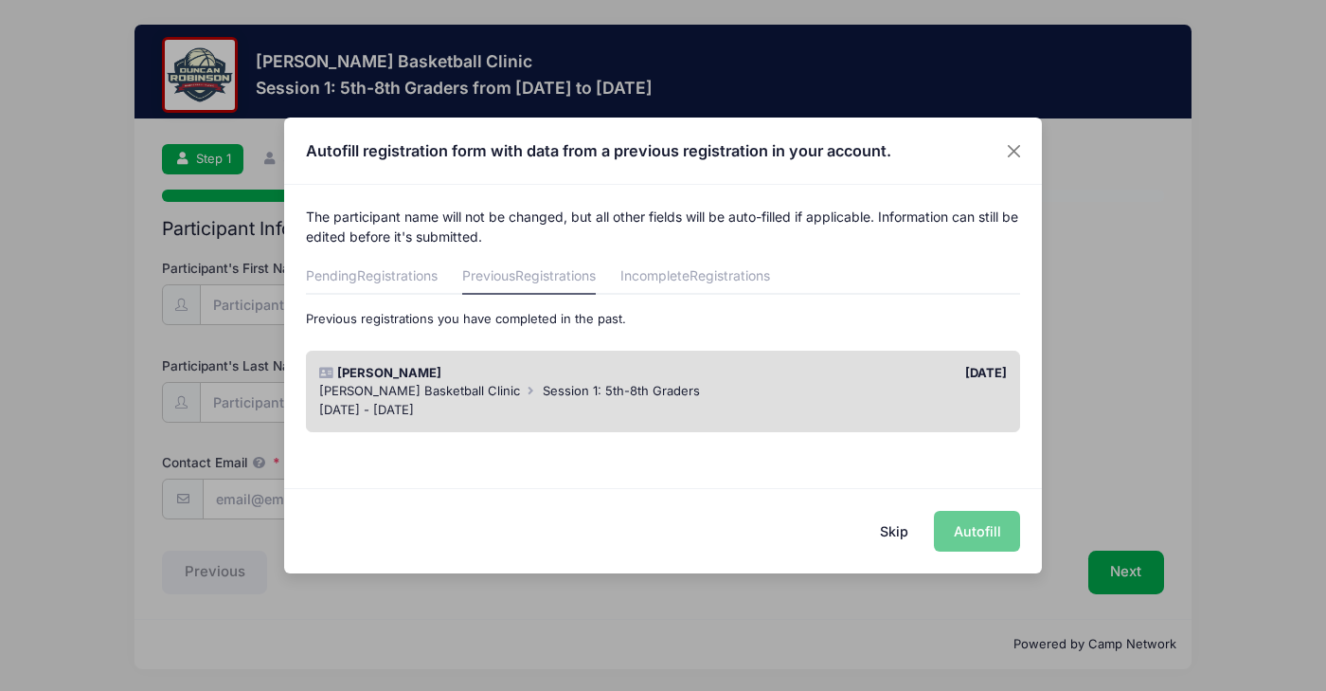
click at [567, 281] on span "Registrations" at bounding box center [555, 275] width 81 height 16
click at [963, 536] on div "Skip Autofill" at bounding box center [663, 530] width 758 height 84
click at [862, 364] on div "[DATE]" at bounding box center [839, 373] width 353 height 19
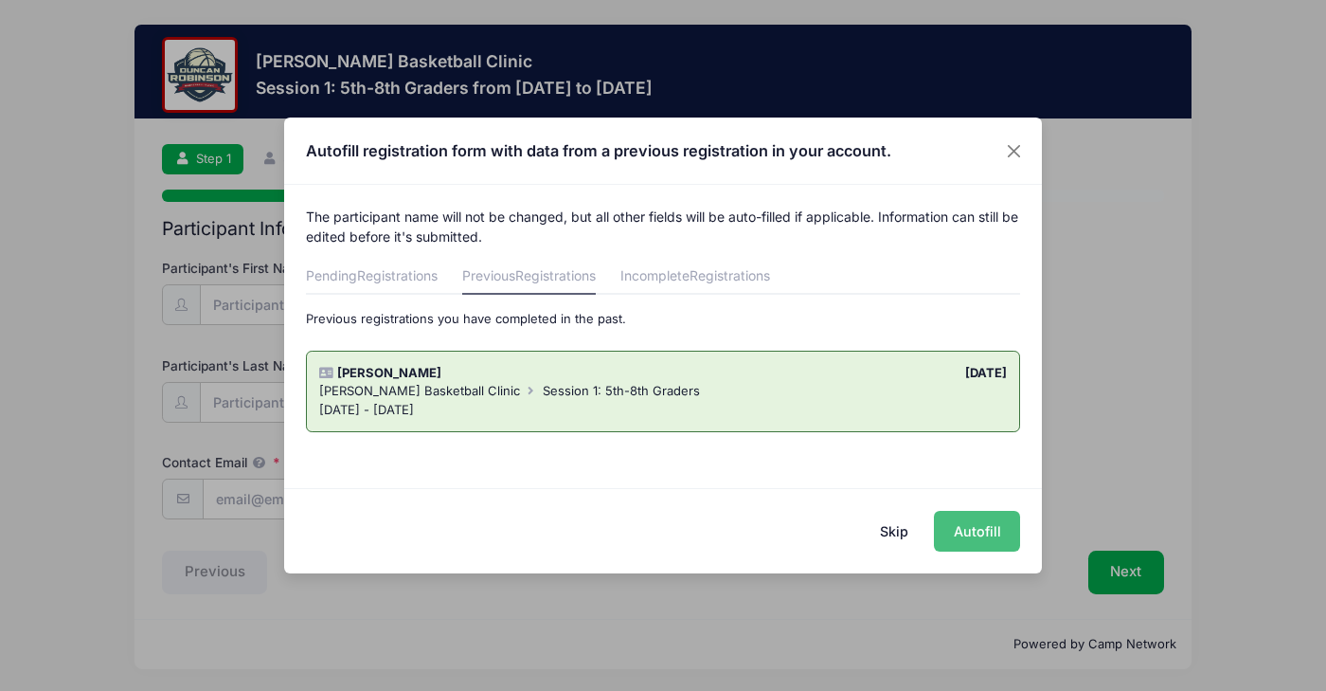
click at [971, 527] on button "Autofill" at bounding box center [977, 531] width 86 height 41
type input "[EMAIL_ADDRESS][DOMAIN_NAME]"
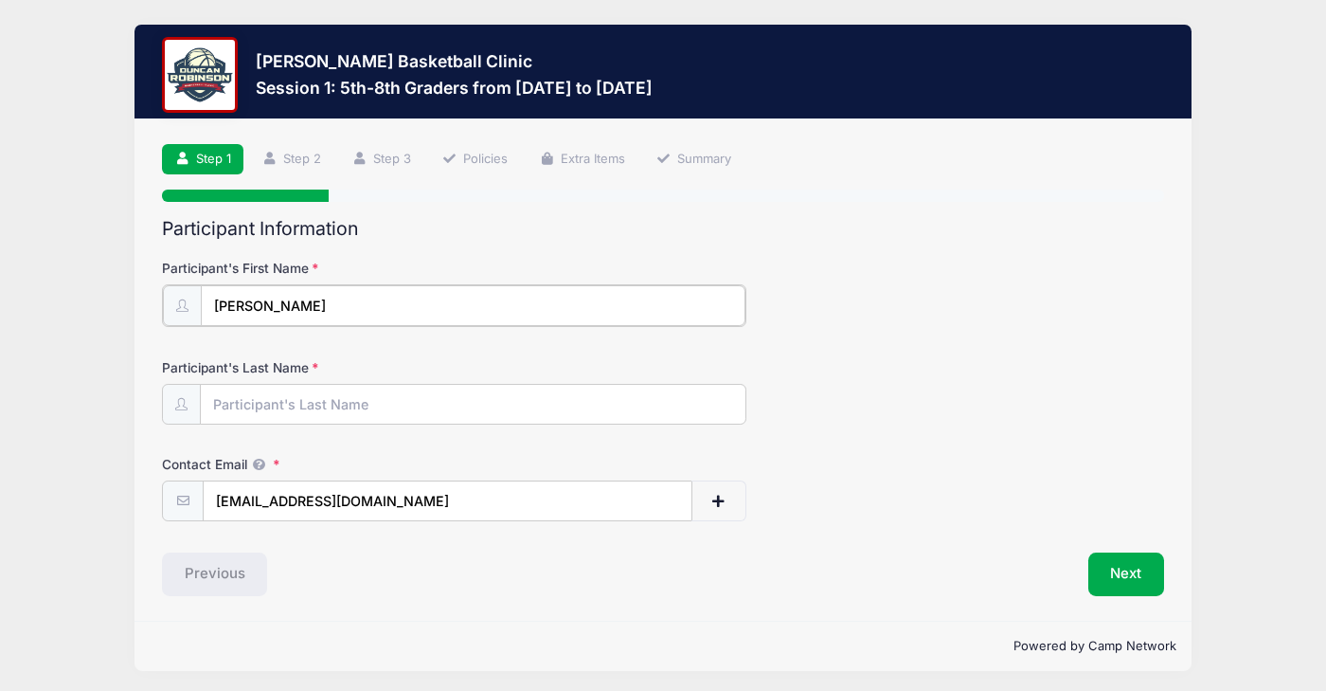
type input "Hadley"
type input "Stead"
click at [1139, 567] on button "Next" at bounding box center [1127, 572] width 77 height 44
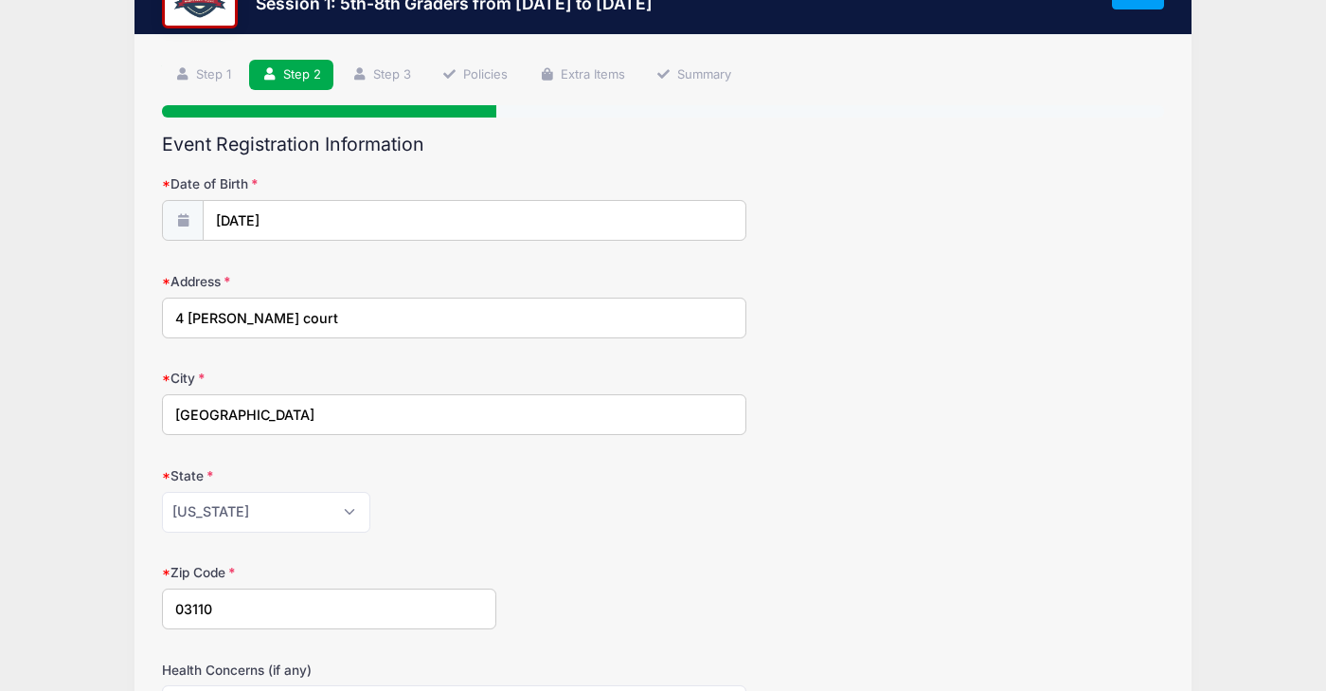
scroll to position [86, 0]
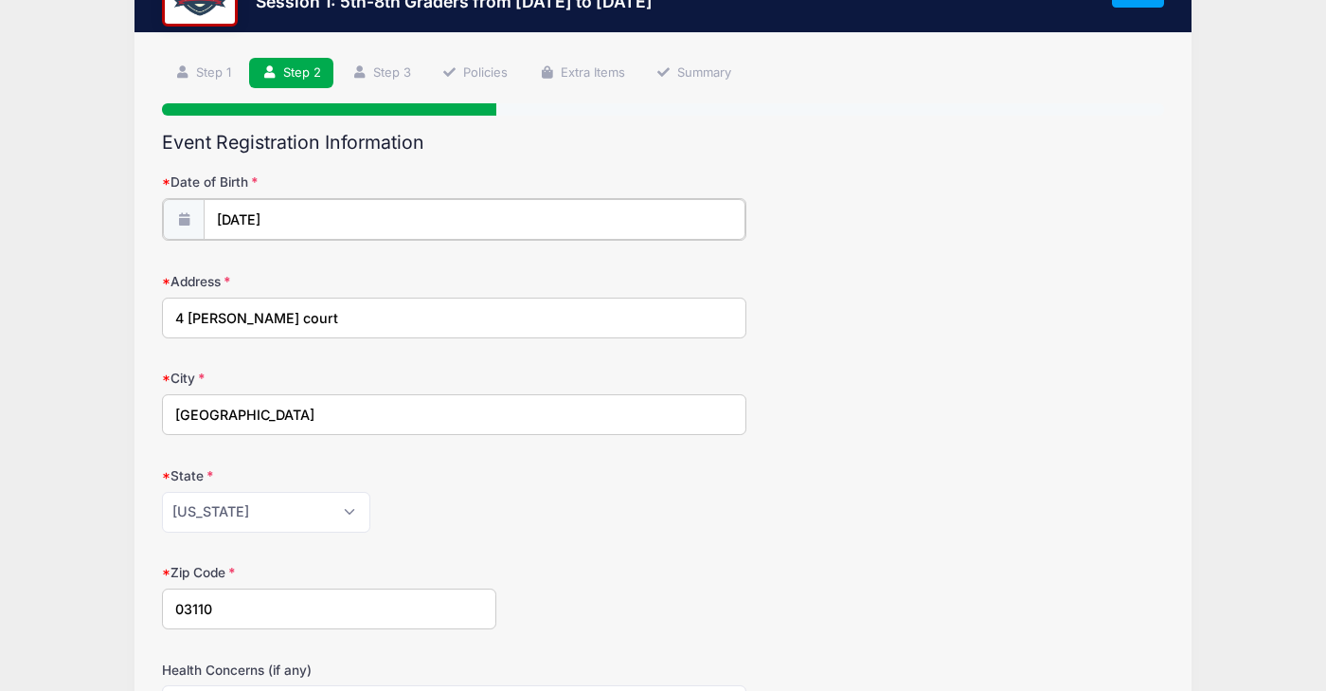
type input "2012"
click at [535, 218] on input "04/23/2012" at bounding box center [475, 219] width 542 height 41
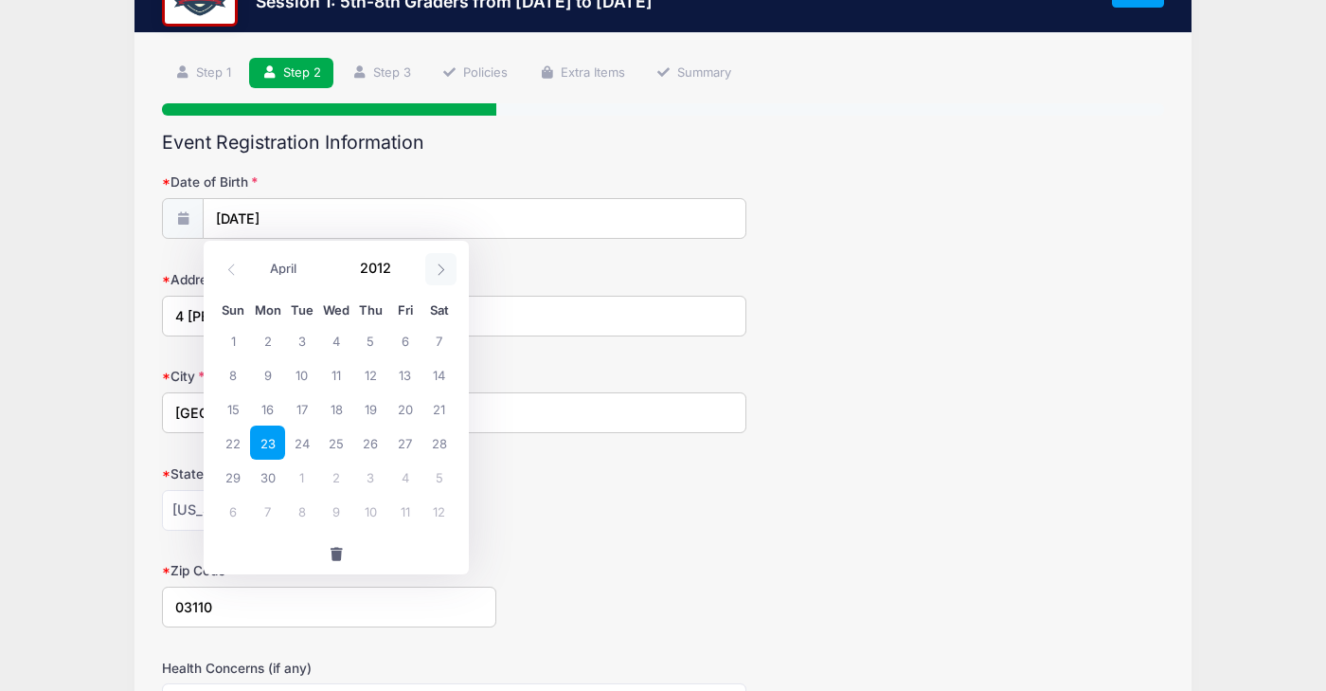
click at [448, 269] on span at bounding box center [440, 269] width 31 height 32
select select "4"
click at [391, 267] on input "2012" at bounding box center [382, 268] width 62 height 28
click at [404, 262] on span at bounding box center [405, 261] width 13 height 14
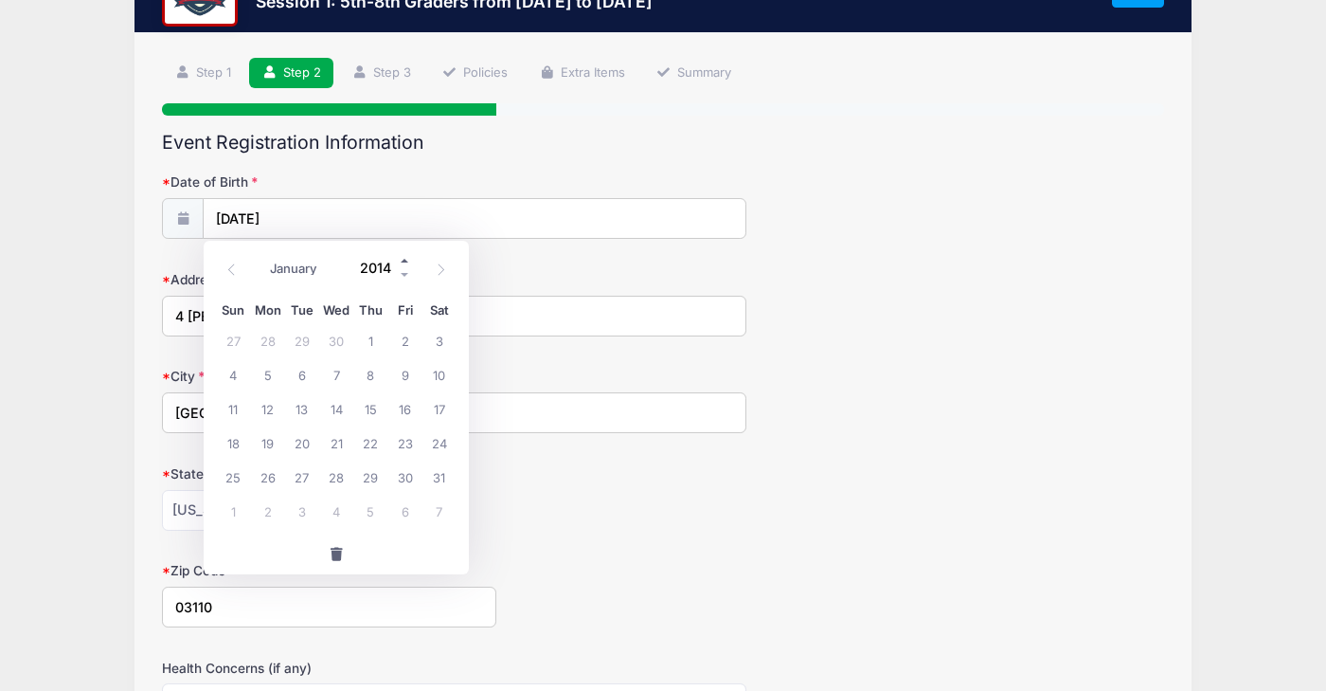
click at [404, 262] on span at bounding box center [405, 261] width 13 height 14
click at [405, 273] on span at bounding box center [405, 275] width 13 height 14
type input "2014"
select select "9"
click at [332, 441] on span "22" at bounding box center [336, 442] width 34 height 34
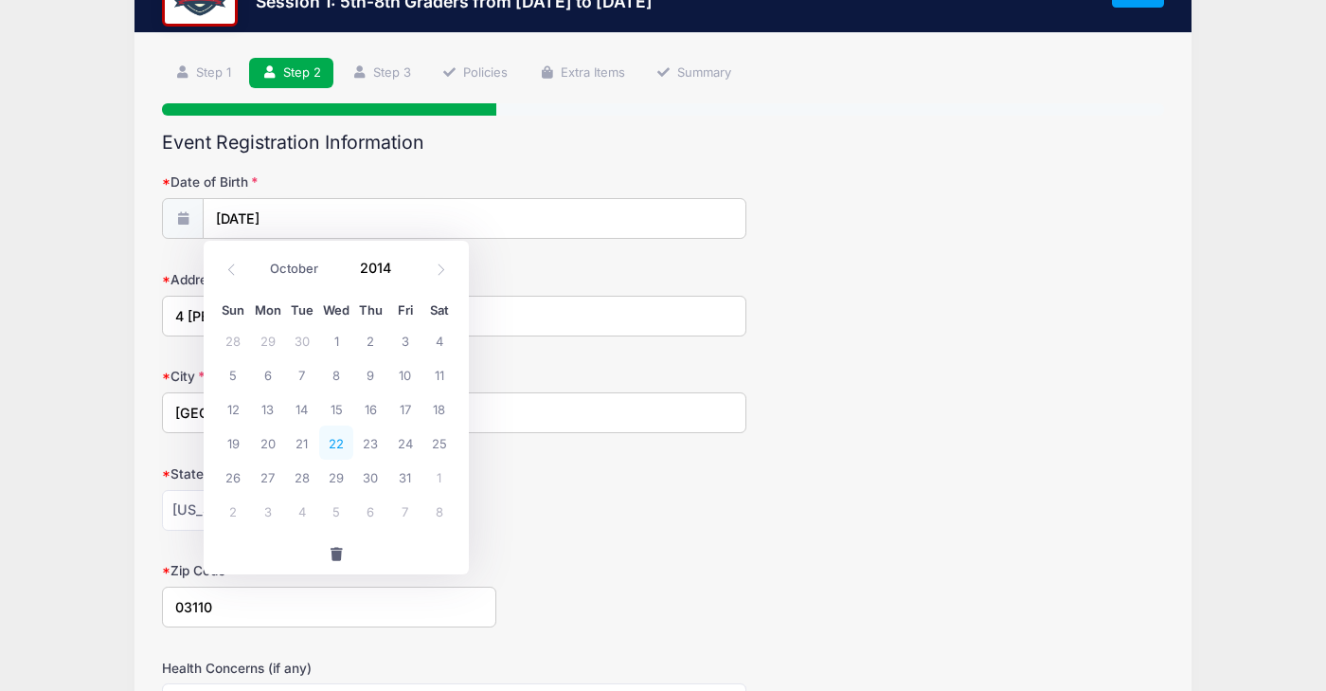
type input "10/22/2014"
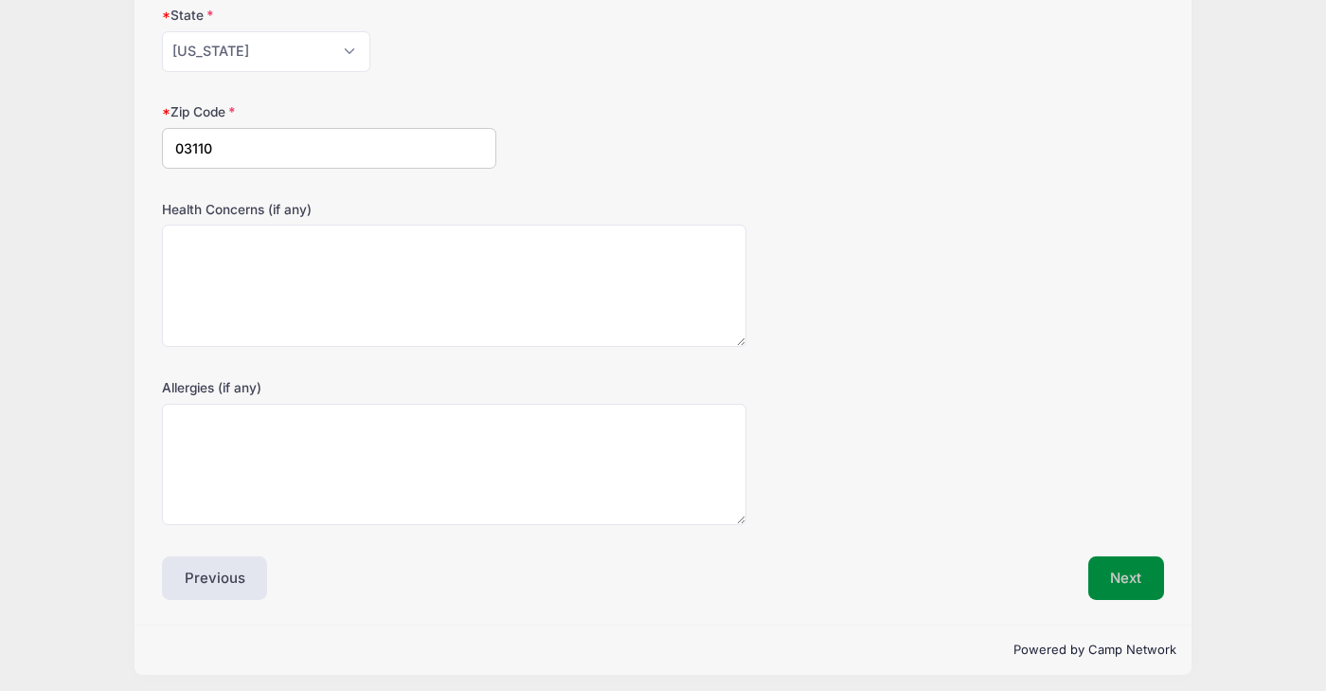
click at [1138, 584] on button "Next" at bounding box center [1127, 578] width 77 height 44
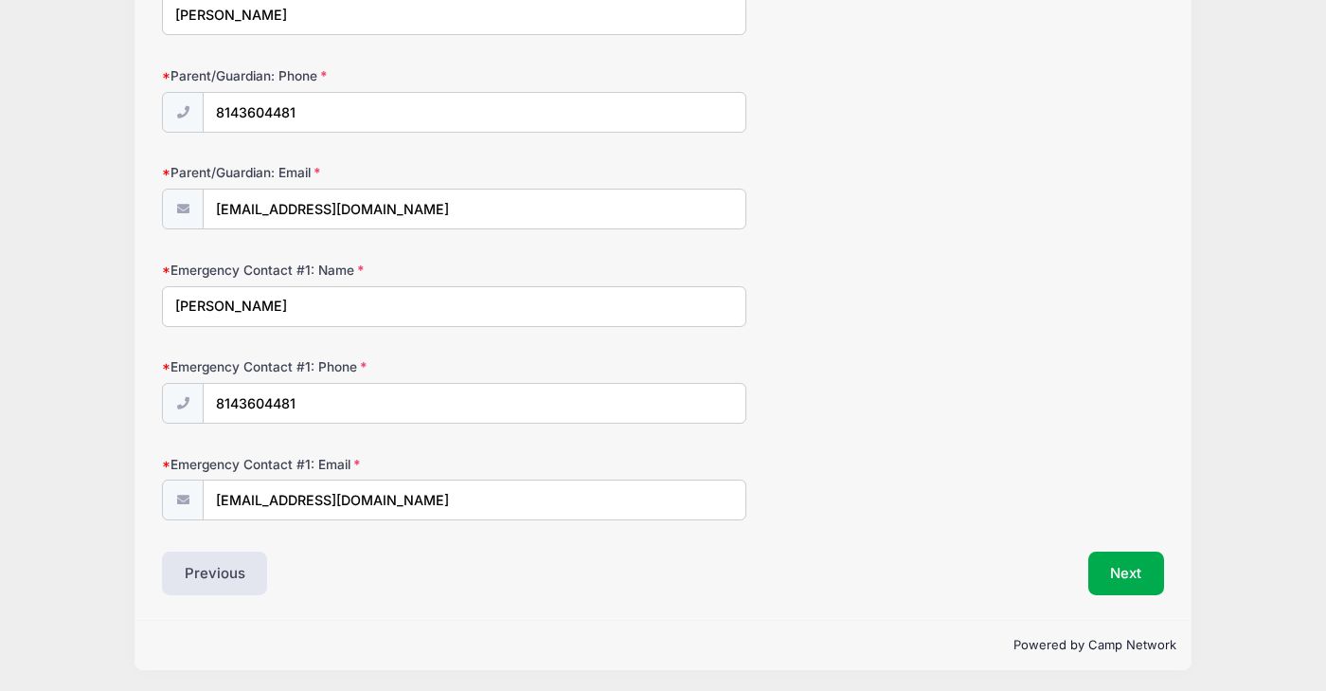
scroll to position [289, 0]
click at [1113, 575] on button "Next" at bounding box center [1127, 574] width 77 height 44
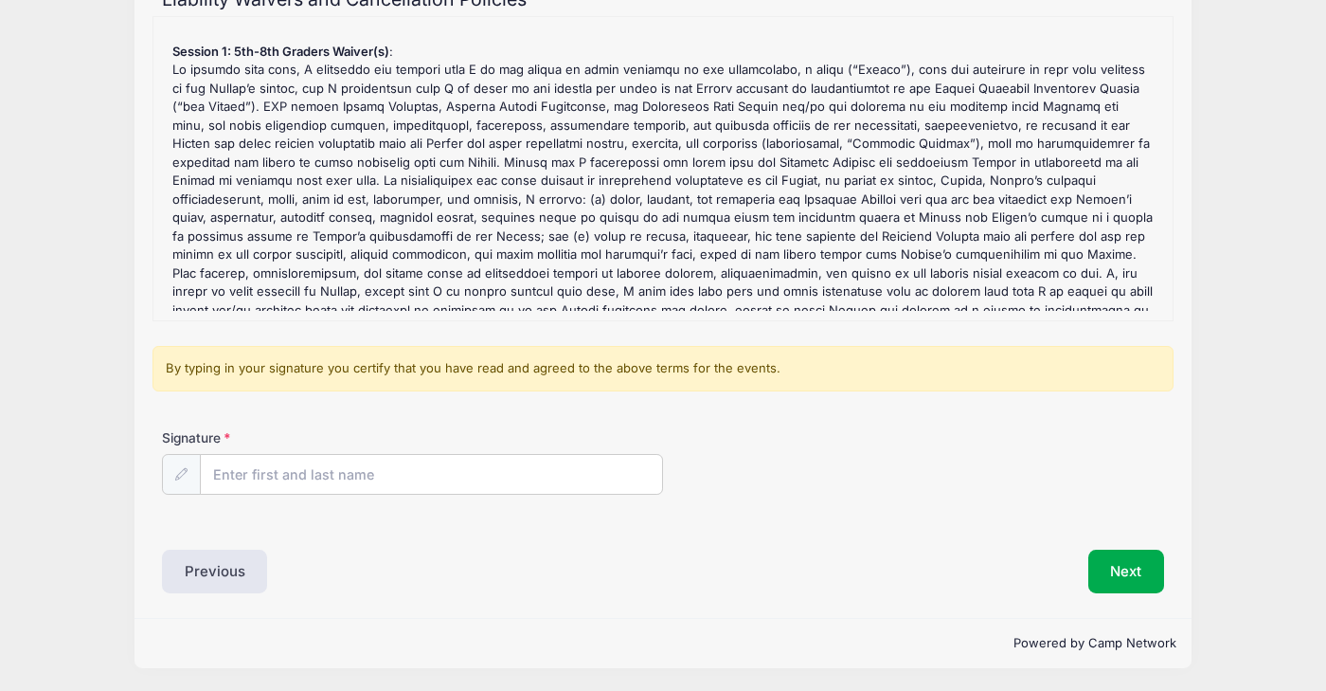
scroll to position [228, 0]
click at [460, 469] on input "Signature" at bounding box center [431, 476] width 461 height 41
type input "Jennifer Stead"
click at [1162, 566] on button "Next" at bounding box center [1127, 572] width 77 height 44
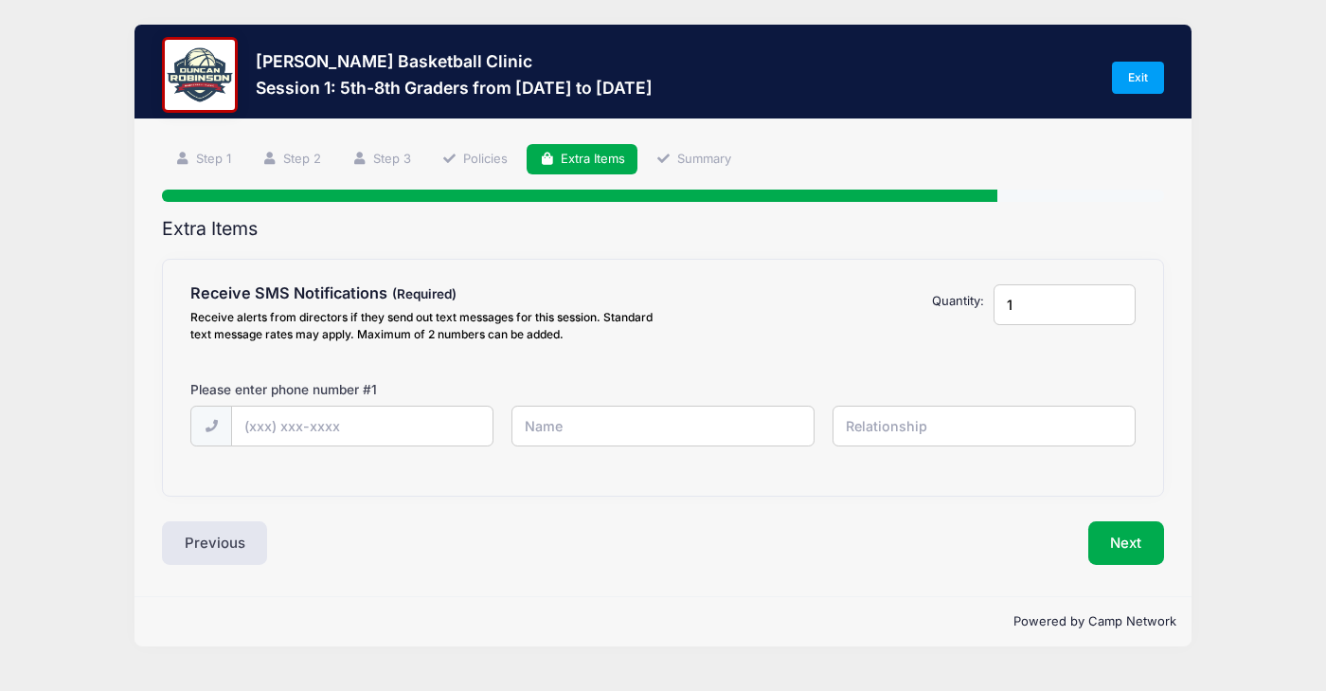
scroll to position [0, 0]
click at [0, 0] on input "text" at bounding box center [0, 0] width 0 height 0
type input "(814) 360-4481"
click at [0, 0] on input "text" at bounding box center [0, 0] width 0 height 0
type input "Jennifer"
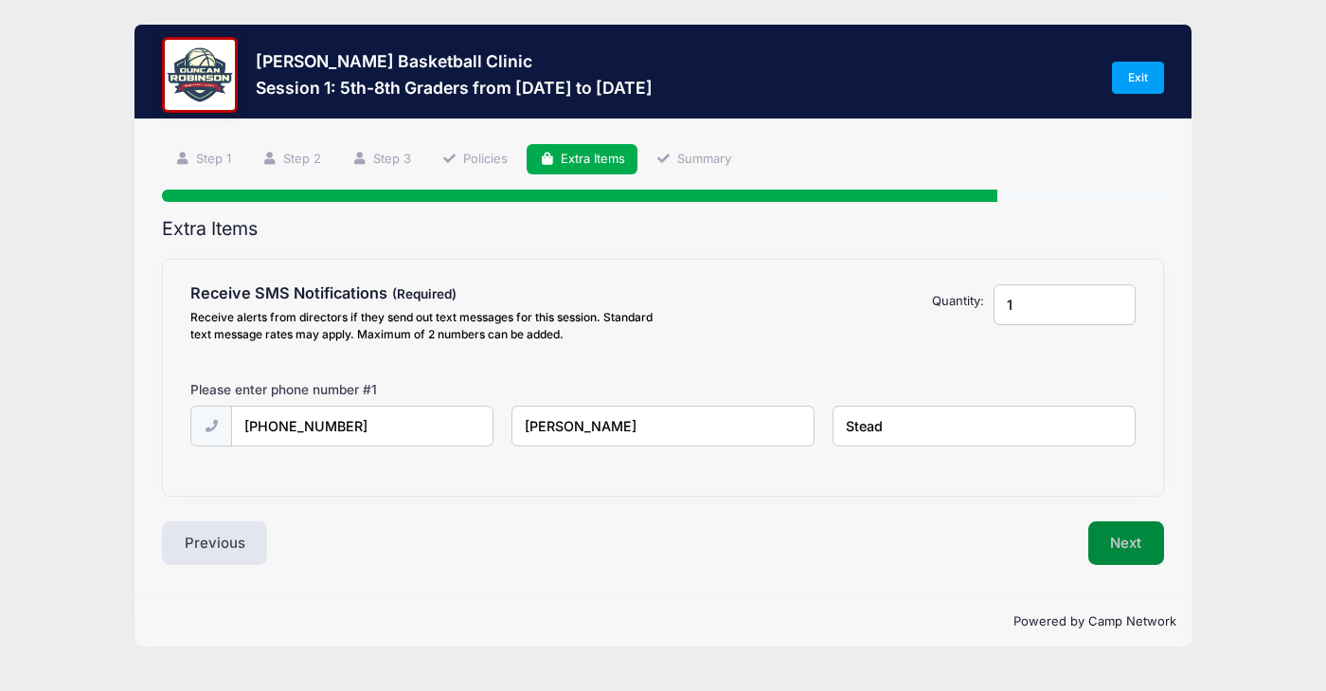
type input "Stead"
click at [1151, 536] on button "Next" at bounding box center [1127, 543] width 77 height 44
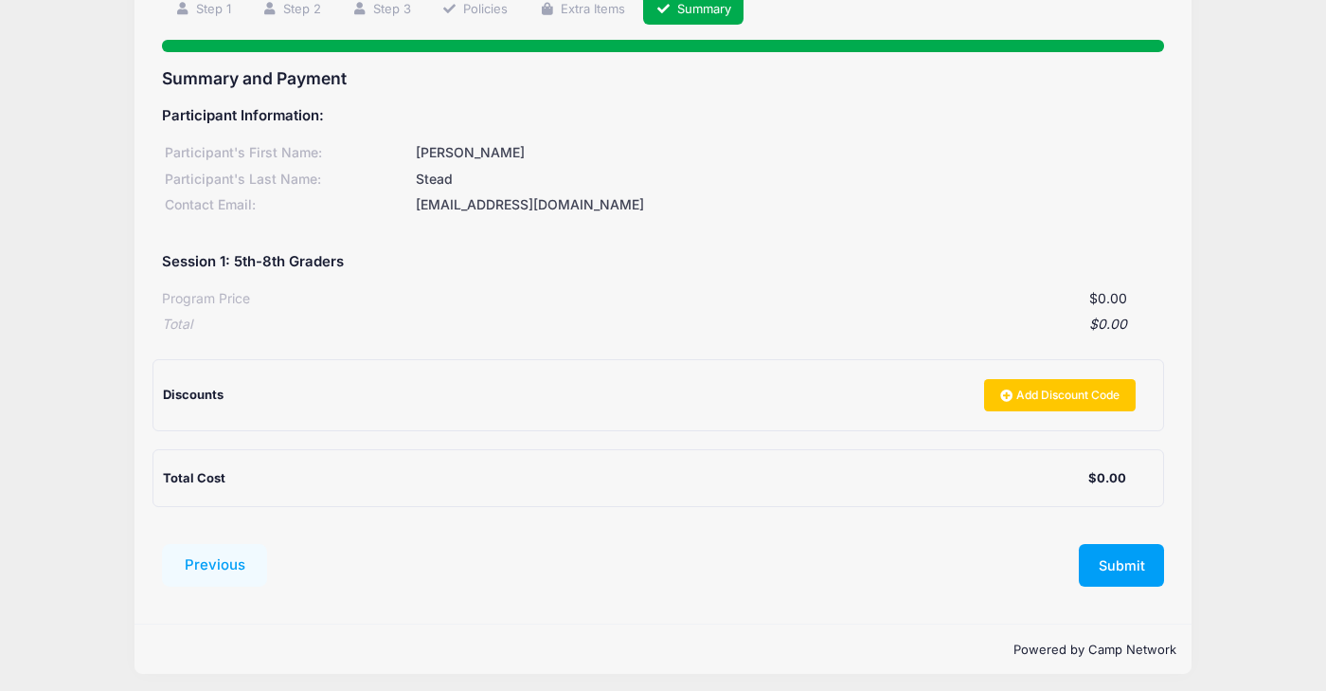
scroll to position [149, 0]
click at [1143, 545] on button "Submit" at bounding box center [1121, 567] width 85 height 44
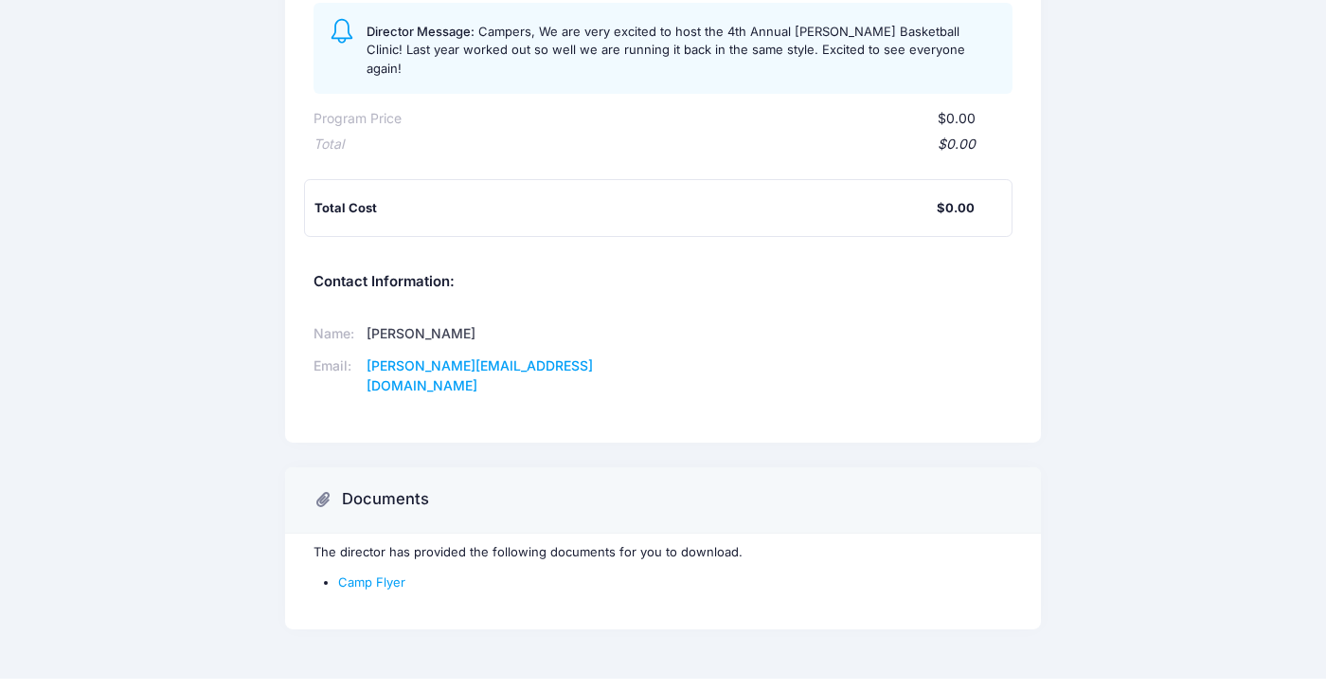
scroll to position [277, 0]
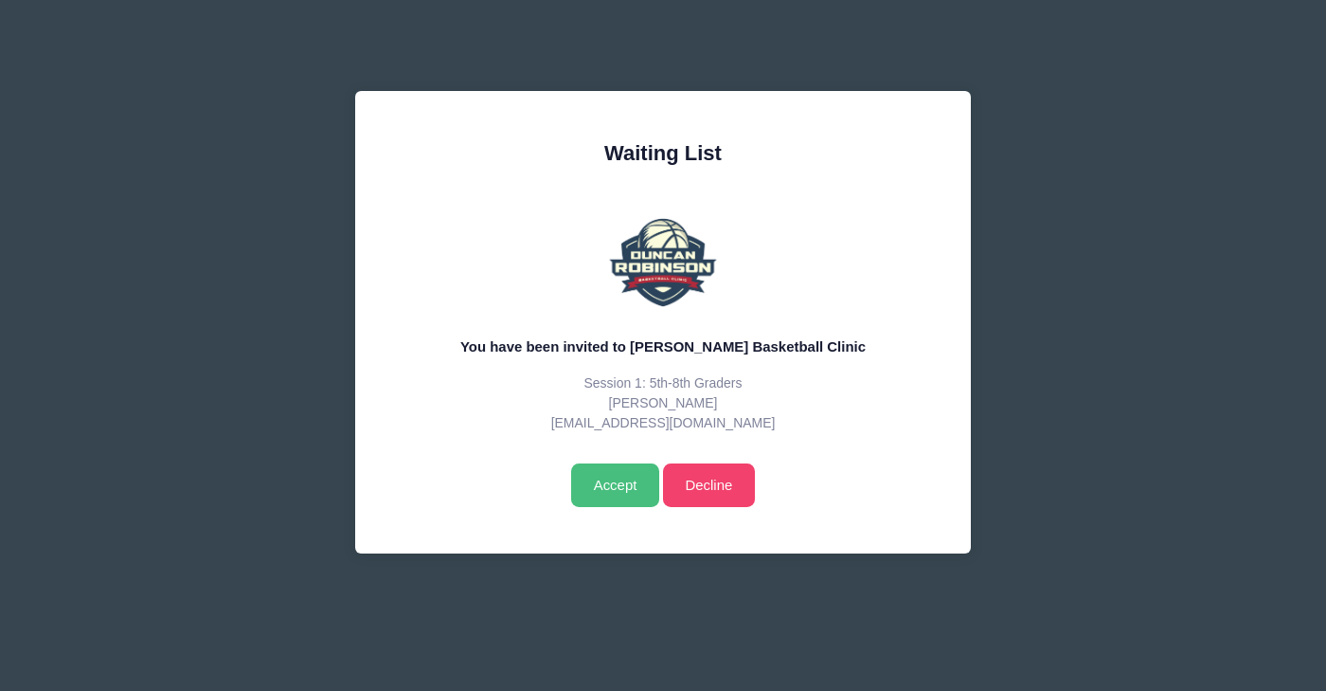
click at [600, 485] on input "Accept" at bounding box center [615, 485] width 88 height 44
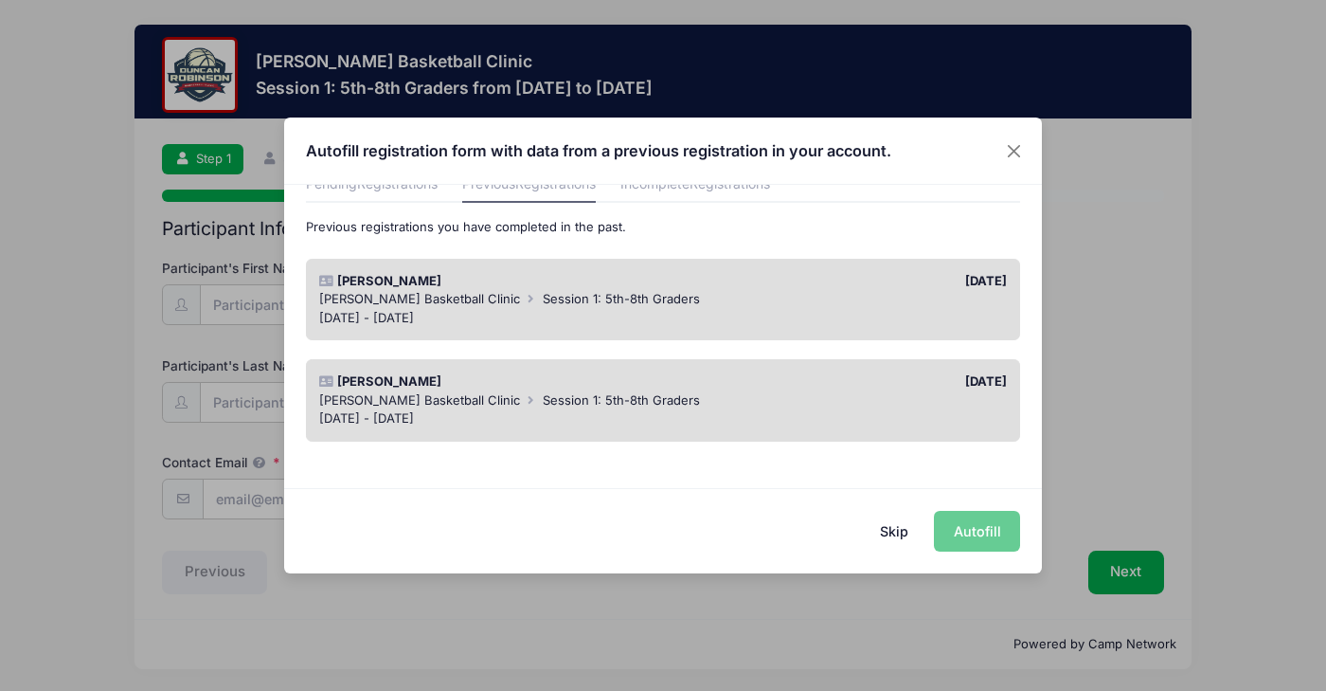
scroll to position [91, 0]
click at [621, 285] on div "[PERSON_NAME]" at bounding box center [486, 282] width 353 height 19
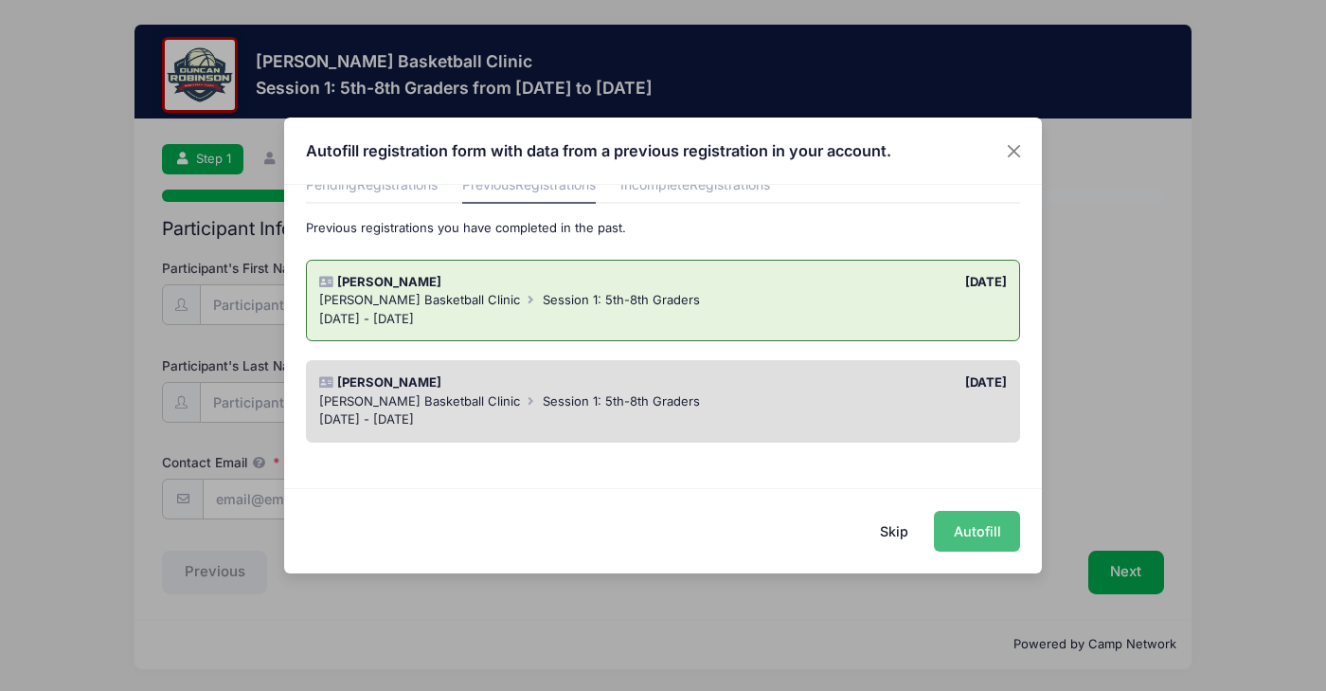
click at [985, 527] on button "Autofill" at bounding box center [977, 531] width 86 height 41
type input "[EMAIL_ADDRESS][DOMAIN_NAME]"
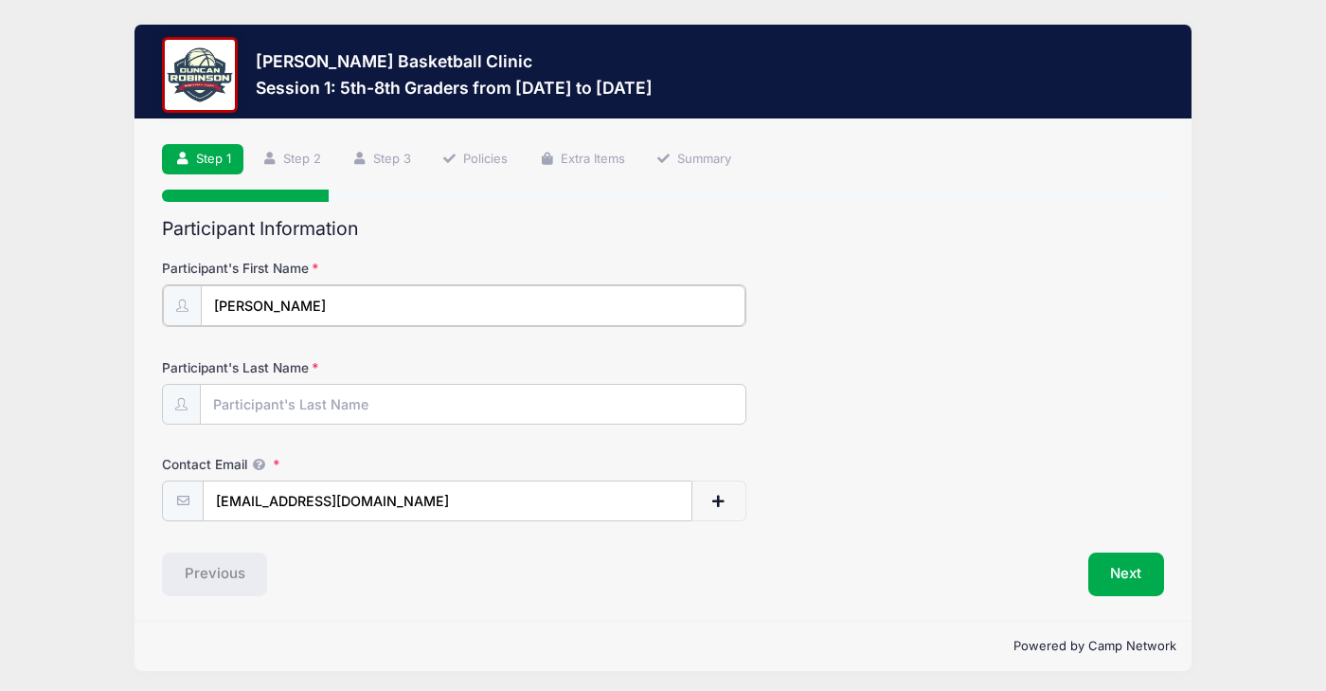
type input "[PERSON_NAME]"
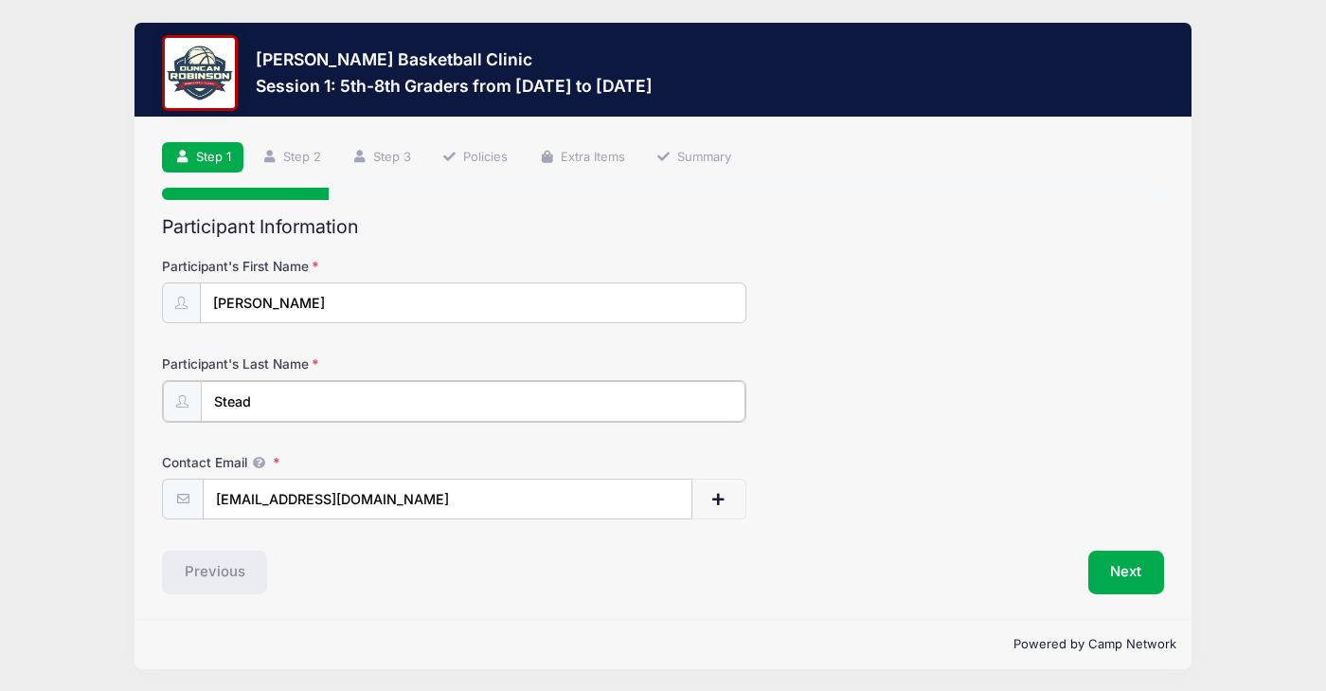
scroll to position [1, 0]
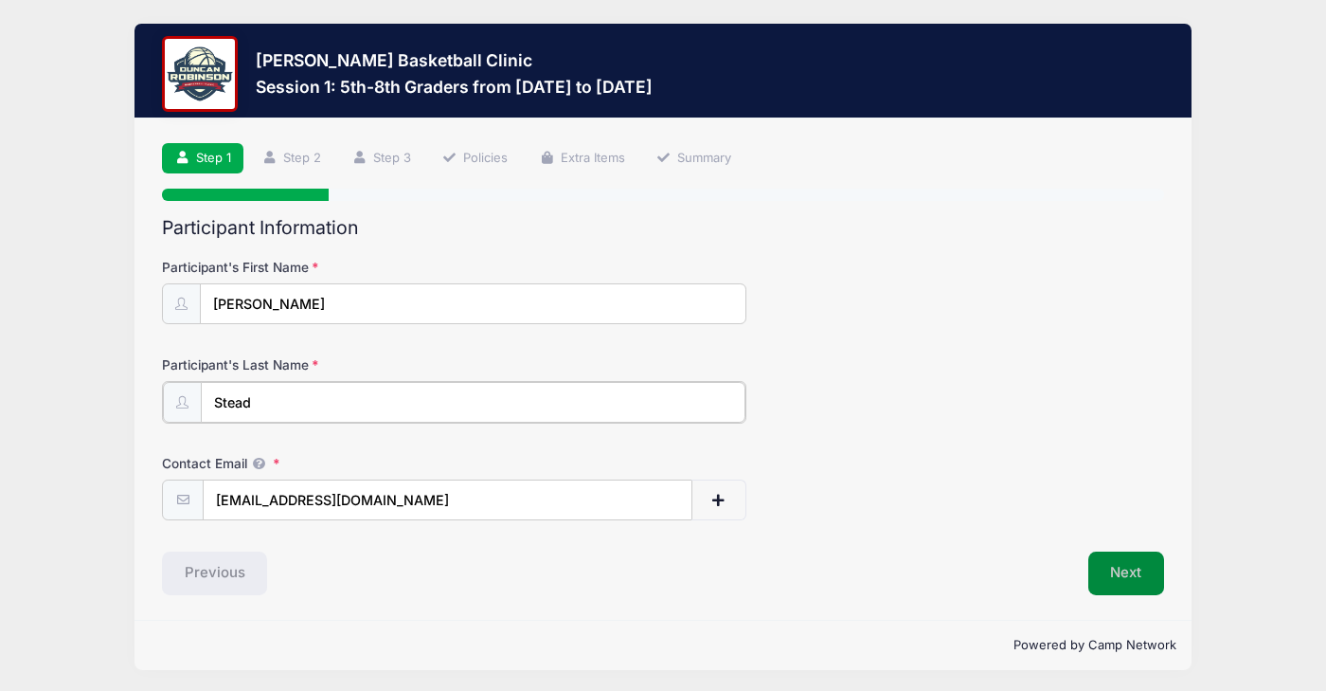
type input "Stead"
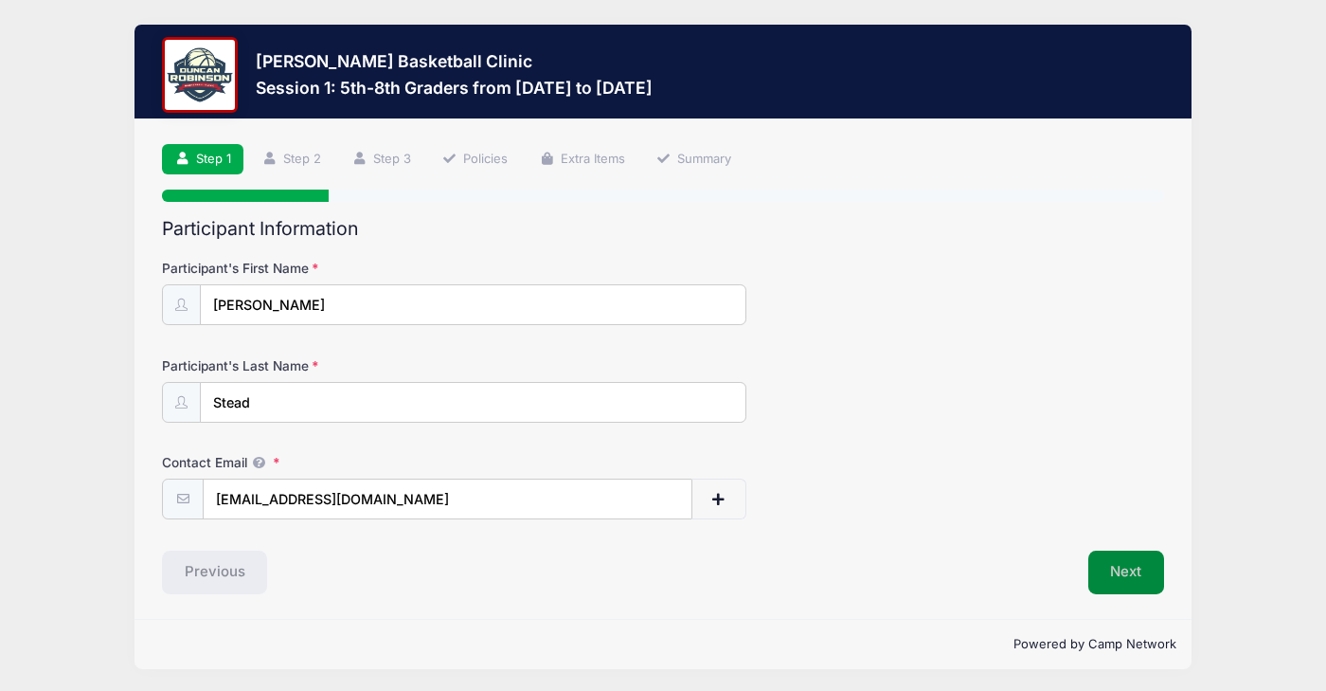
click at [1126, 577] on button "Next" at bounding box center [1127, 572] width 77 height 44
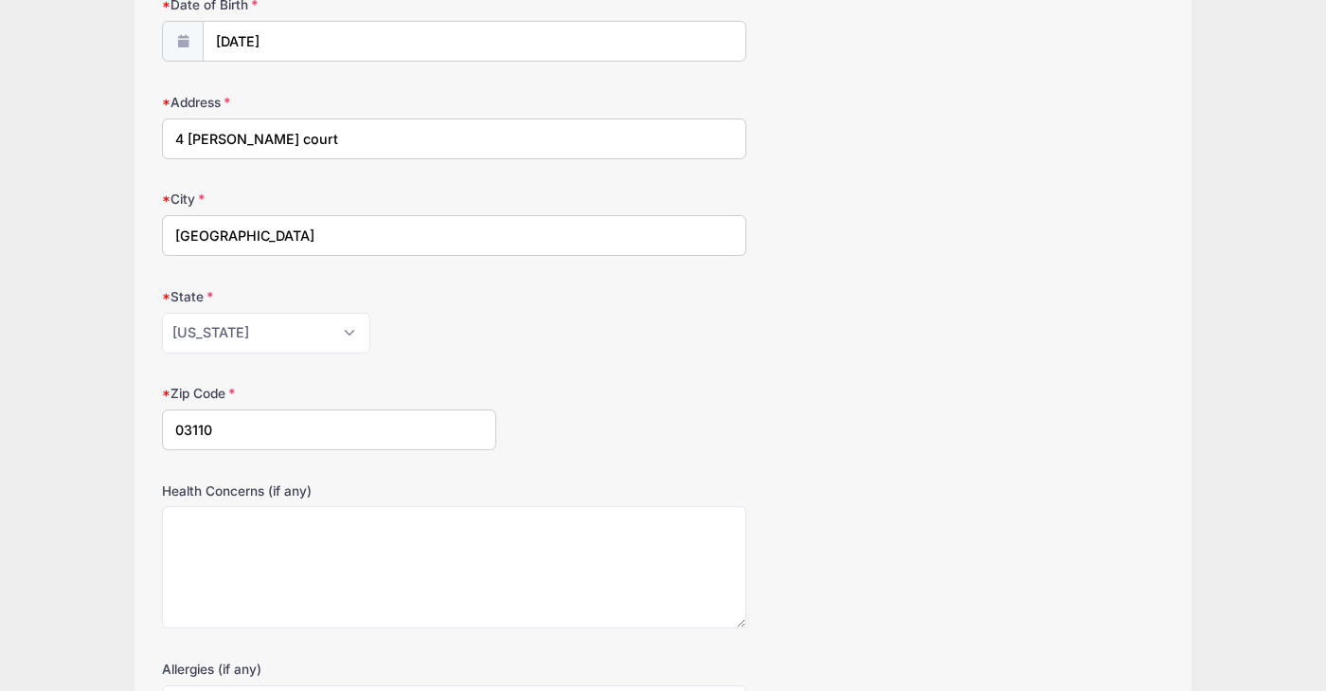
scroll to position [115, 0]
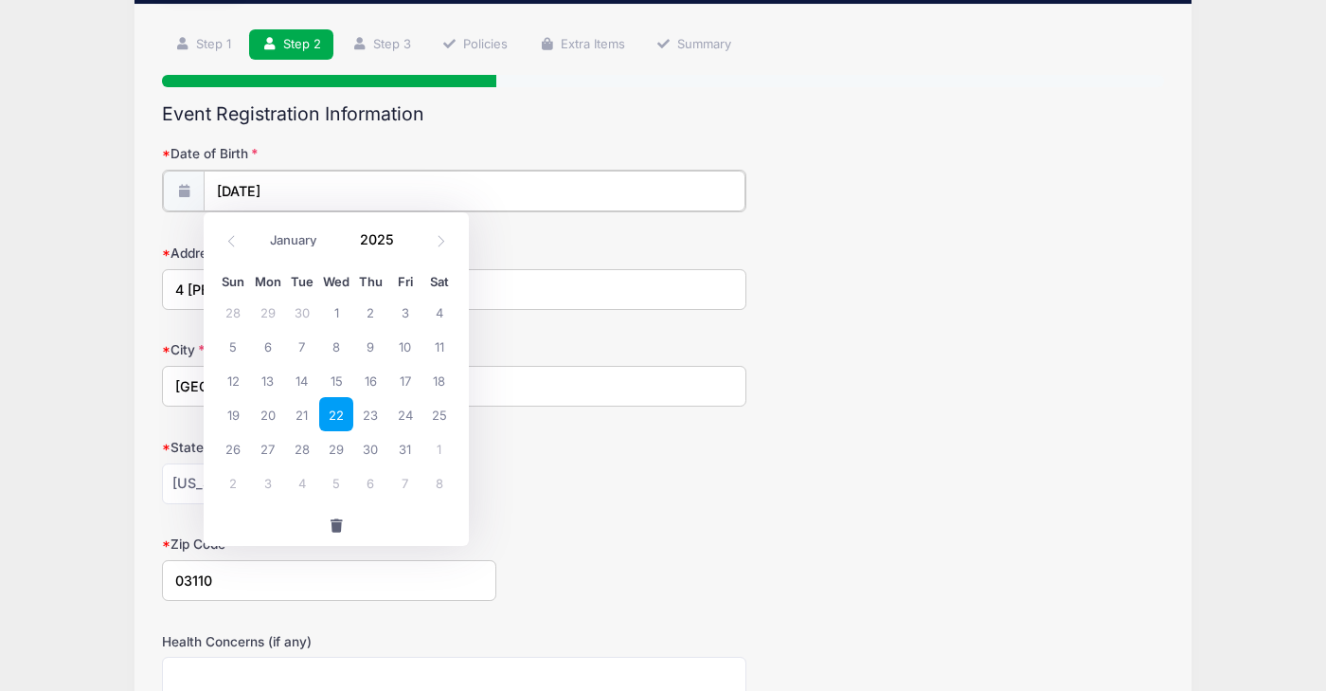
select select "9"
click at [521, 180] on input "10/22/2014" at bounding box center [475, 191] width 542 height 41
click at [405, 228] on span at bounding box center [405, 232] width 13 height 14
click at [405, 229] on span at bounding box center [405, 232] width 13 height 14
type input "2016"
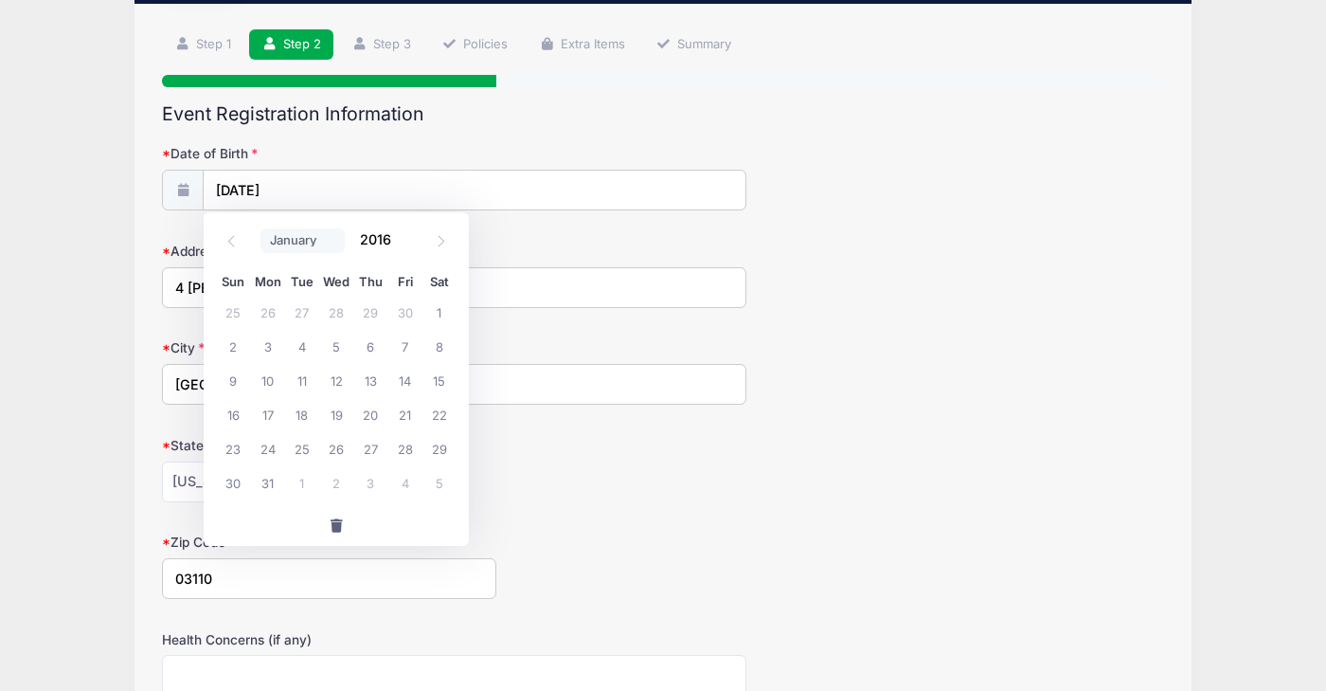
select select "1"
click at [304, 313] on span "2" at bounding box center [302, 312] width 34 height 34
type input "02/02/2016"
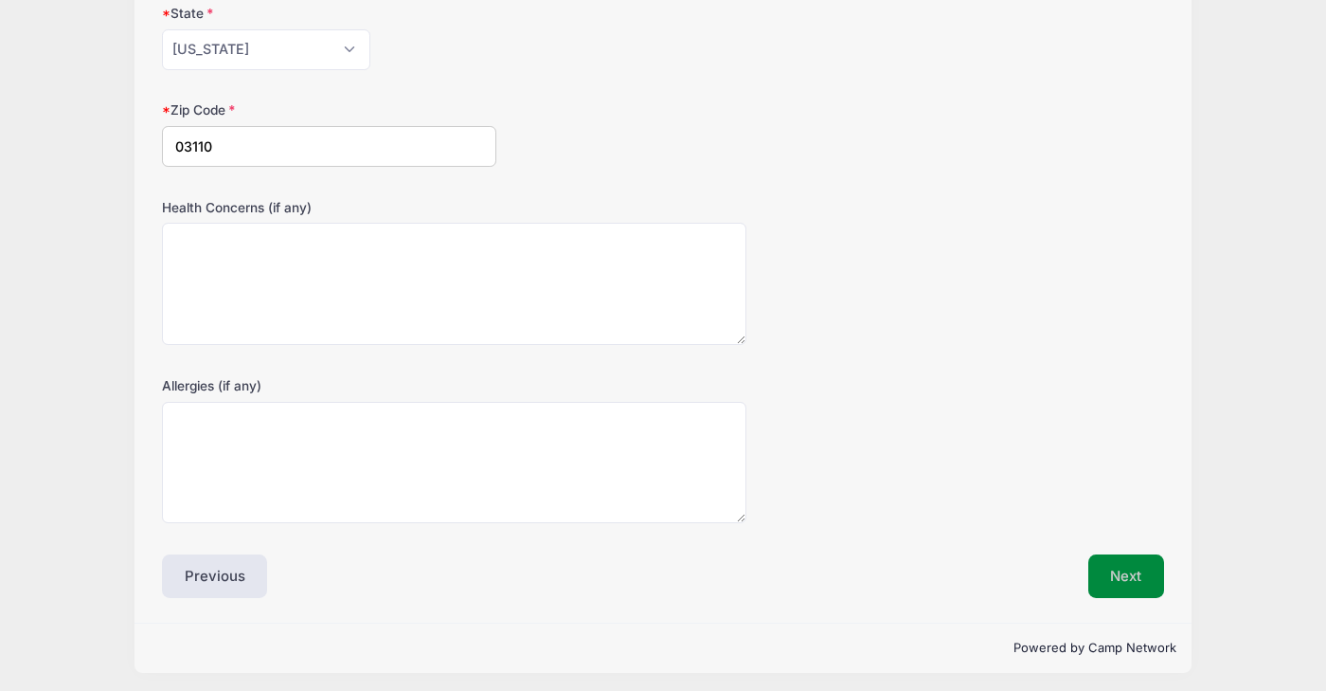
click at [1114, 581] on button "Next" at bounding box center [1127, 576] width 77 height 44
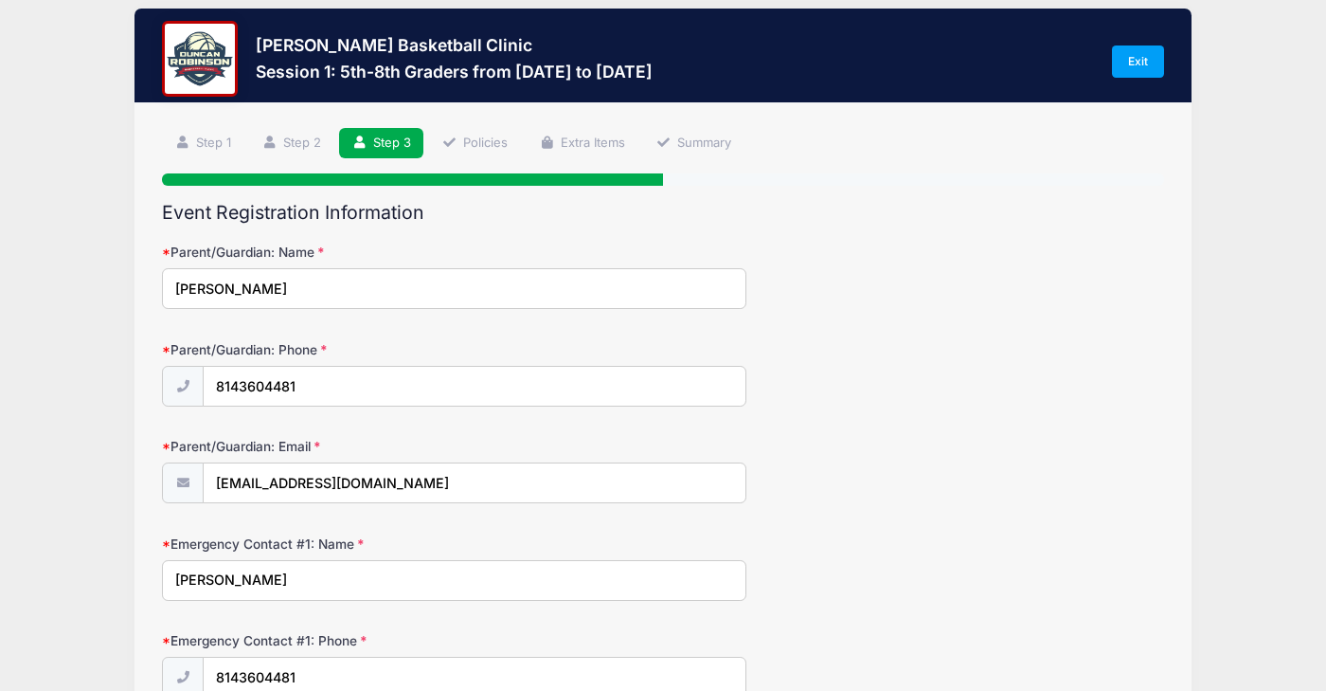
scroll to position [0, 0]
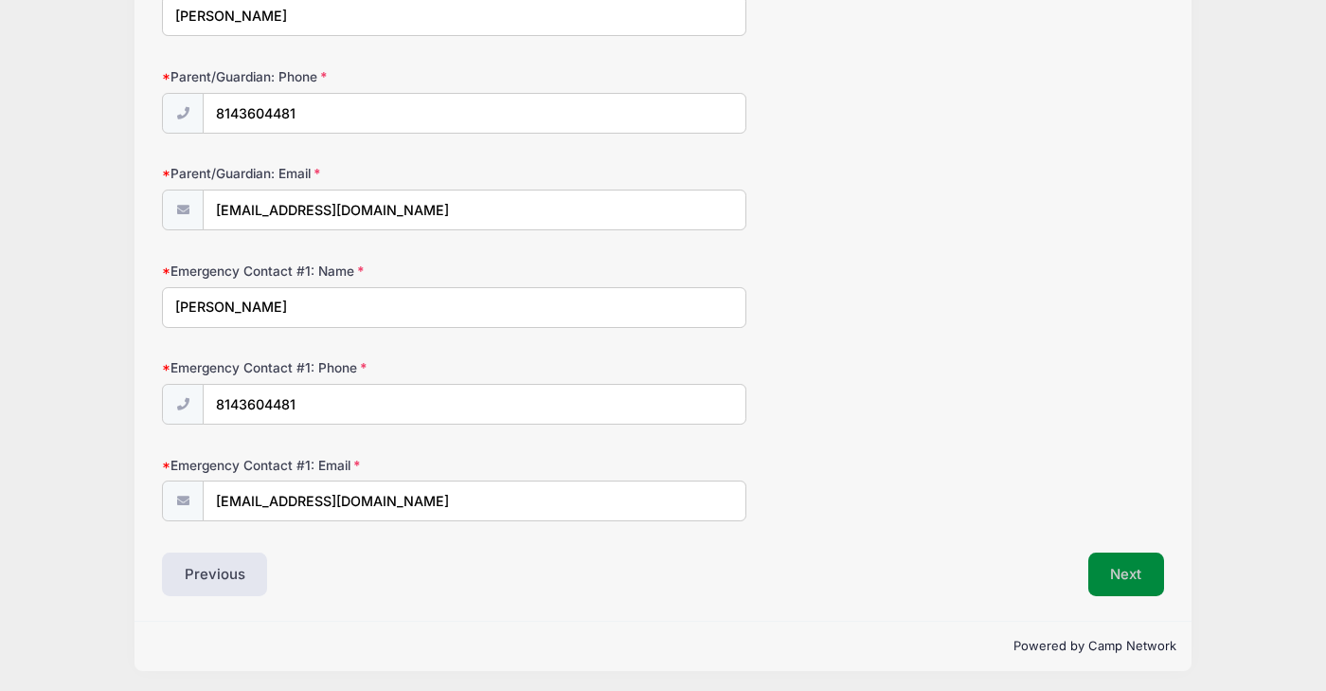
click at [1129, 588] on button "Next" at bounding box center [1127, 574] width 77 height 44
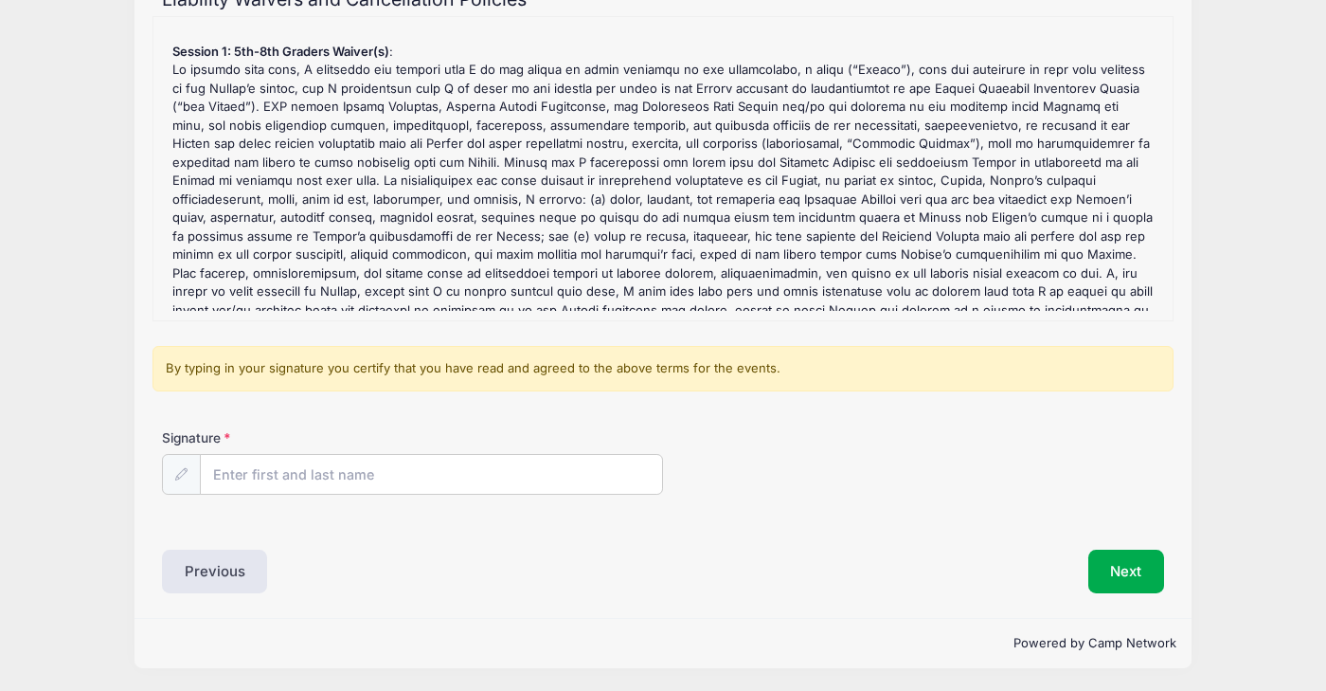
scroll to position [228, 0]
click at [347, 467] on input "Signature" at bounding box center [431, 476] width 461 height 41
type input "Jennifer Stead"
click at [1105, 567] on button "Next" at bounding box center [1127, 572] width 77 height 44
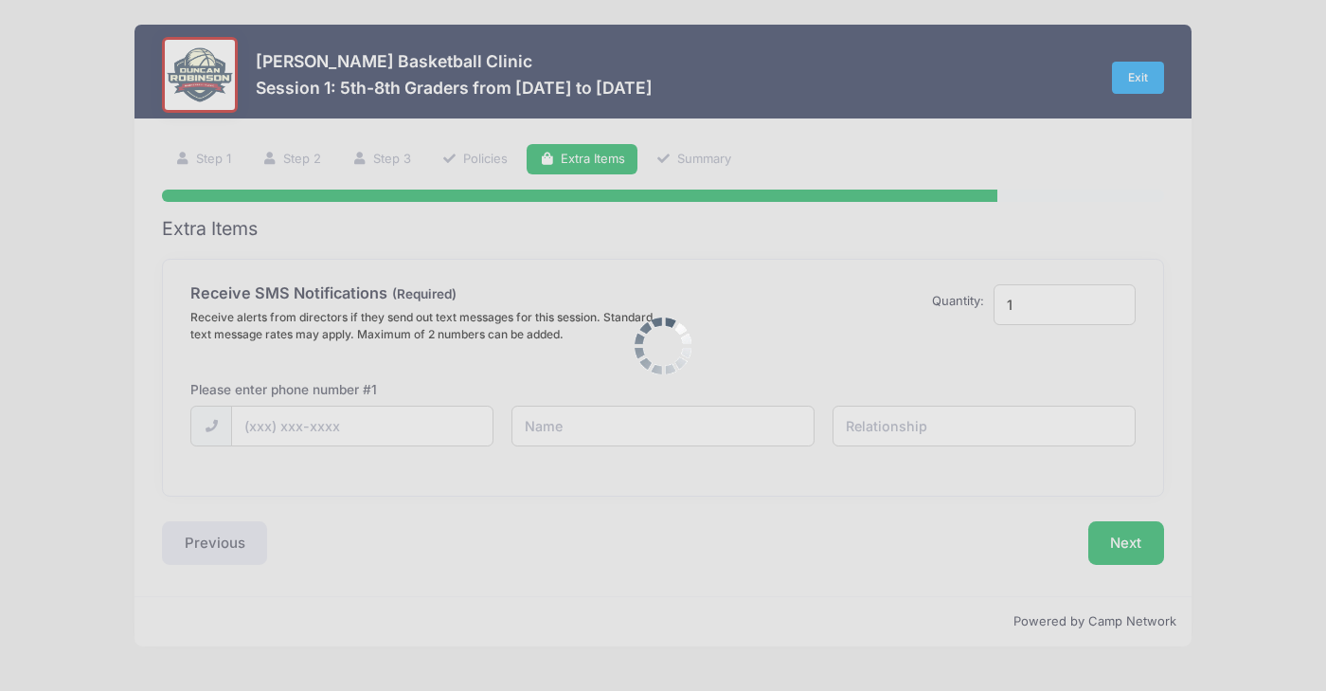
scroll to position [0, 0]
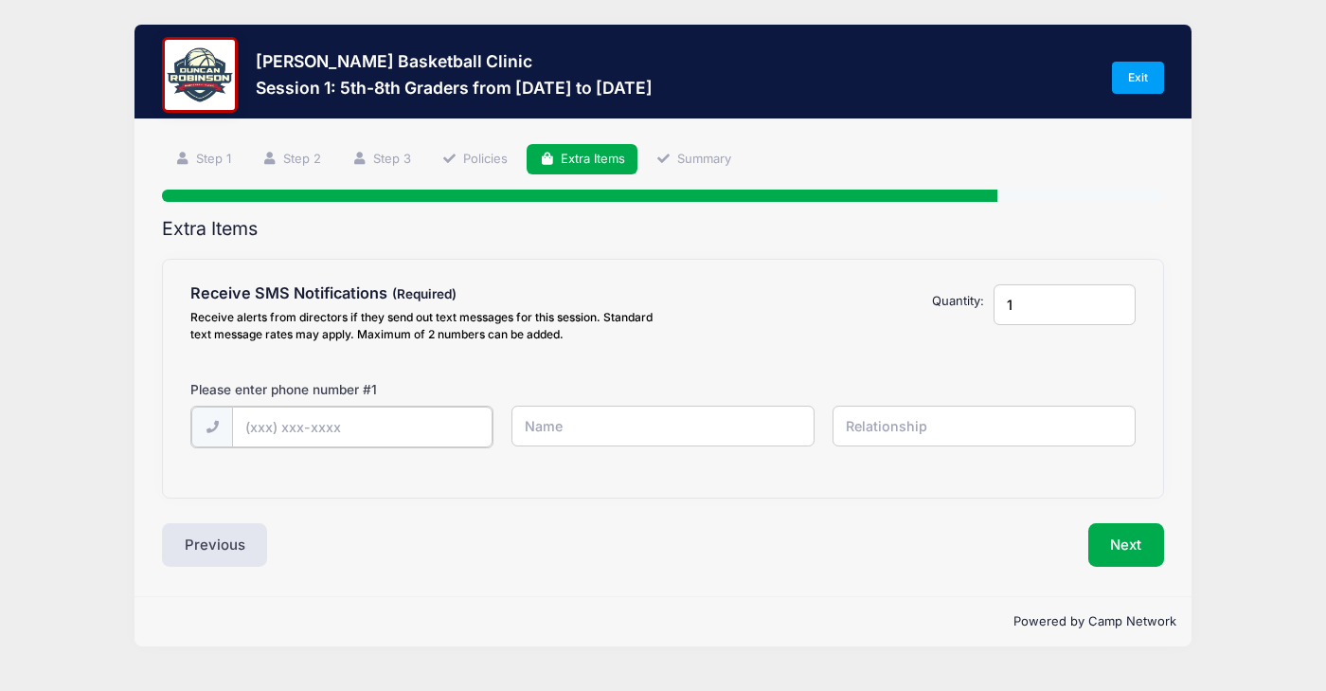
click at [0, 0] on input "text" at bounding box center [0, 0] width 0 height 0
type input "(814) 360-4481"
click at [0, 0] on input "text" at bounding box center [0, 0] width 0 height 0
type input "Jeni"
type input "S"
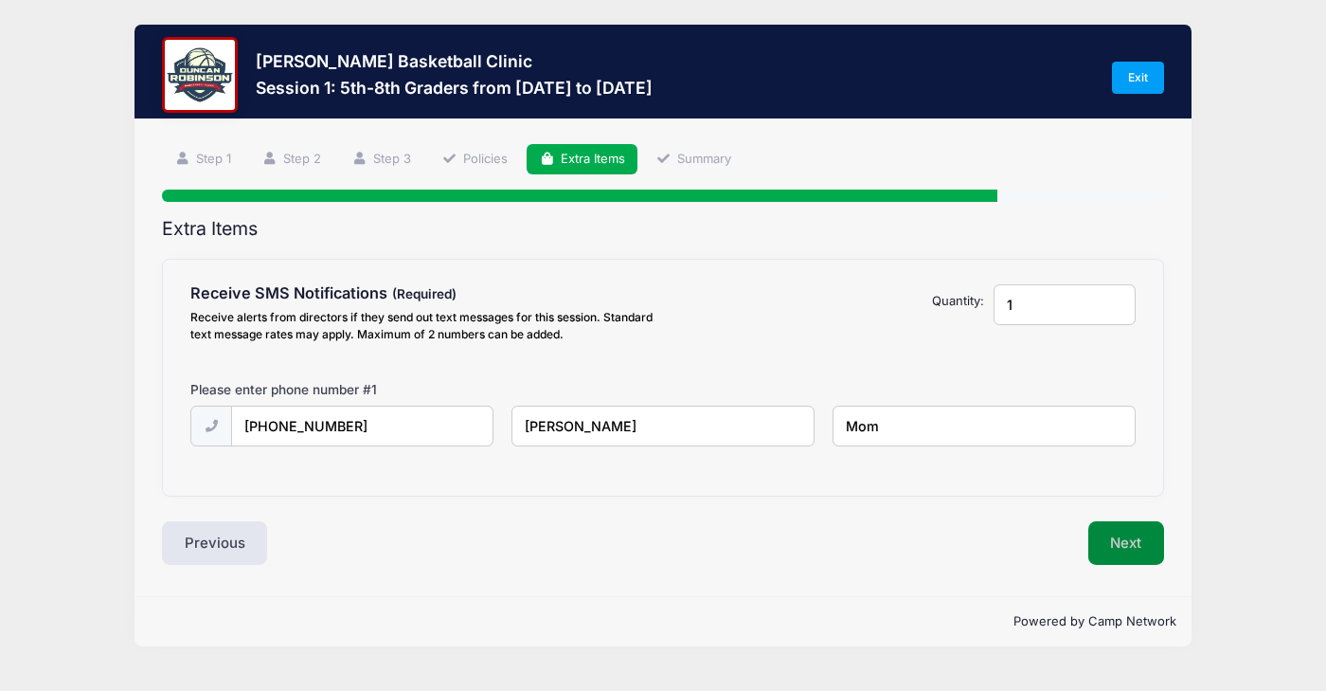
type input "Mom"
click at [1137, 537] on button "Next" at bounding box center [1127, 543] width 77 height 44
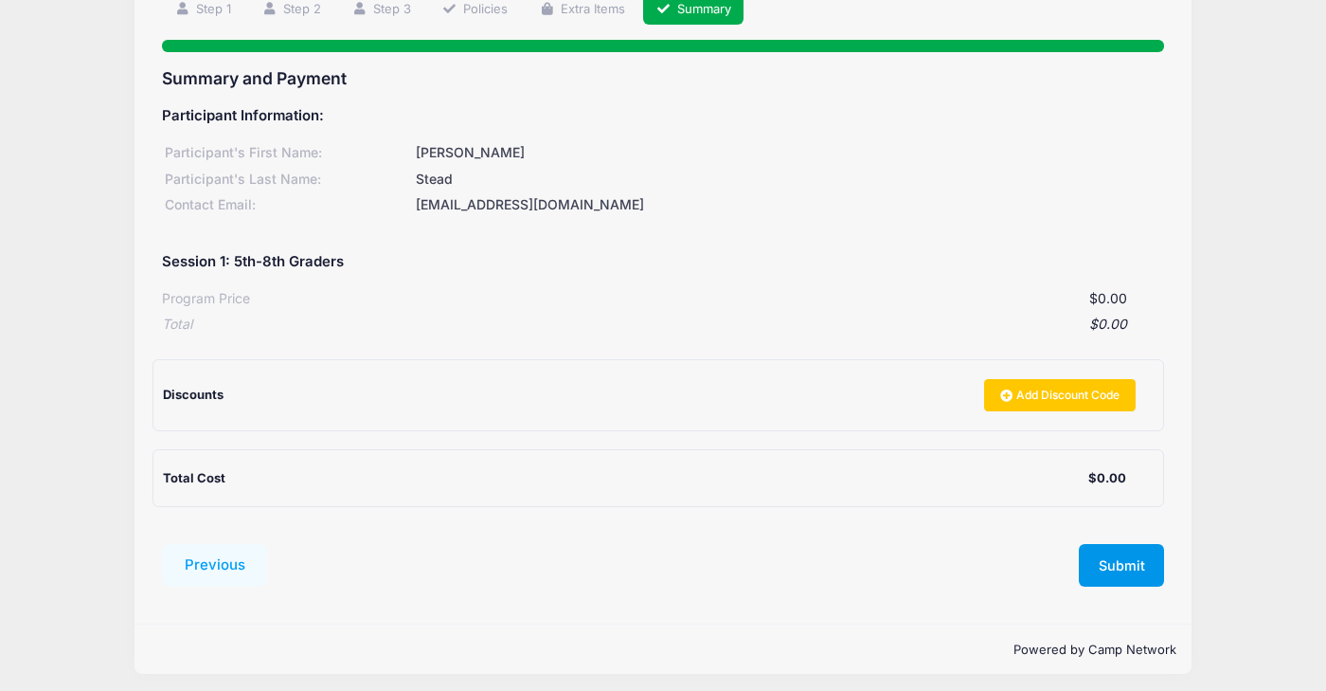
scroll to position [149, 0]
click at [1137, 564] on button "Submit" at bounding box center [1121, 567] width 85 height 44
